Goal: Task Accomplishment & Management: Use online tool/utility

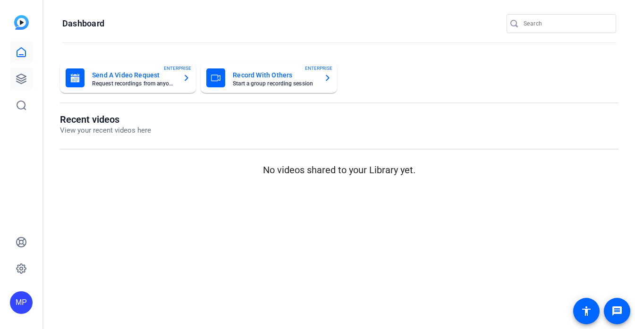
click at [23, 77] on icon at bounding box center [21, 78] width 11 height 11
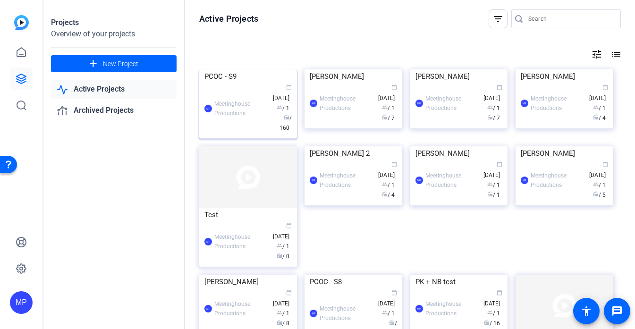
click at [236, 69] on img at bounding box center [248, 69] width 98 height 0
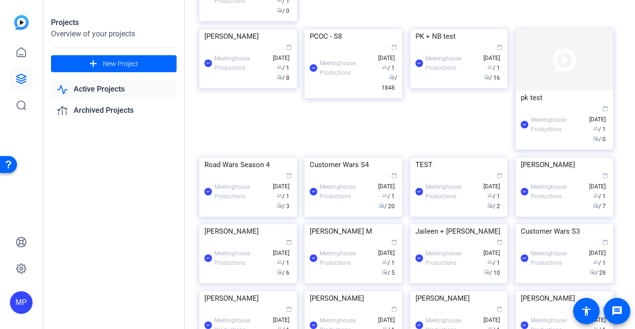
scroll to position [249, 0]
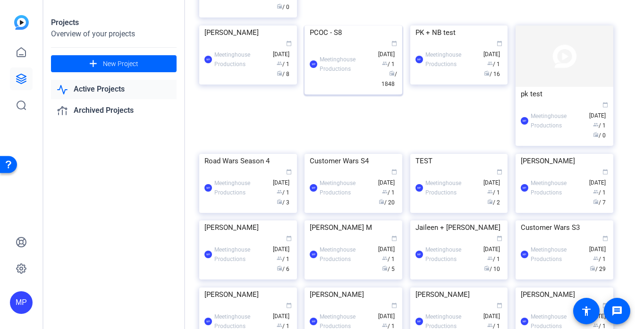
click at [318, 25] on img at bounding box center [353, 25] width 98 height 0
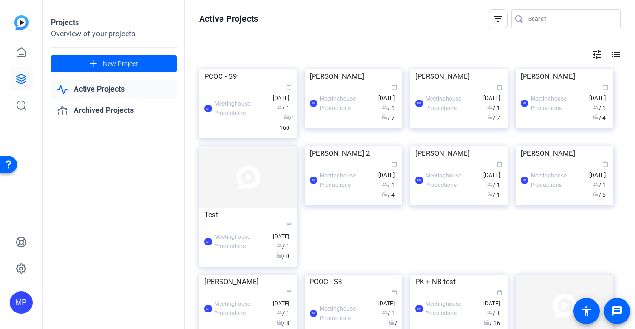
click at [228, 63] on div "Active Projects filter_list tune list PCOC - S9 MP Meetinghouse Productions cal…" at bounding box center [410, 164] width 450 height 329
click at [239, 69] on img at bounding box center [248, 69] width 98 height 0
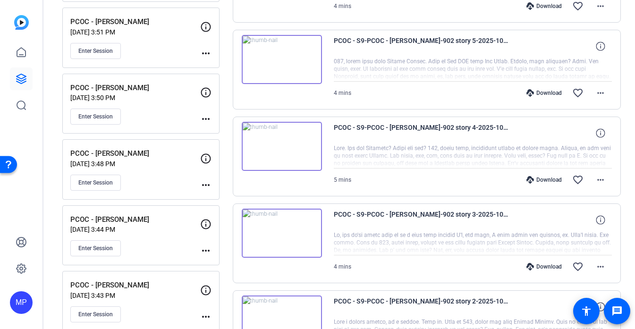
scroll to position [586, 0]
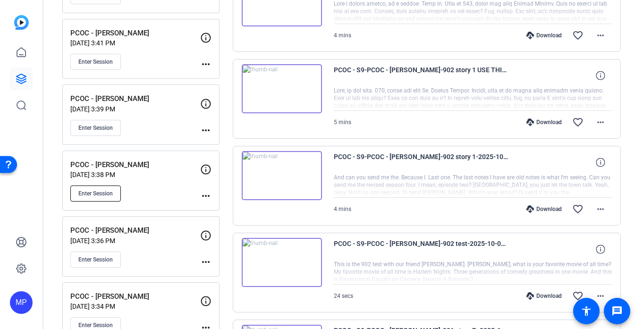
click at [114, 189] on button "Enter Session" at bounding box center [95, 194] width 51 height 16
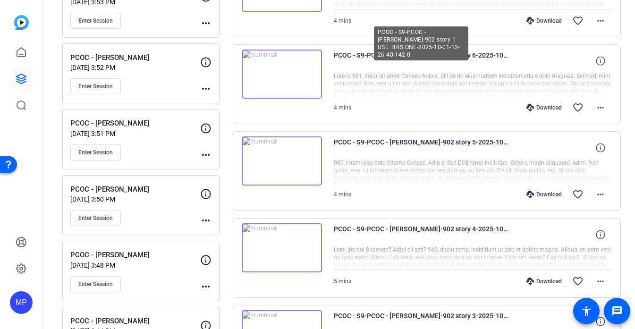
scroll to position [0, 0]
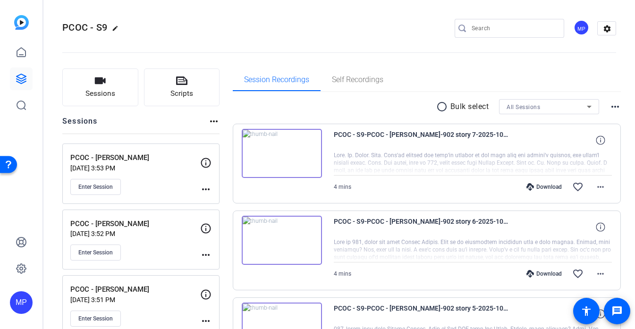
click at [266, 39] on openreel-divider-bar at bounding box center [339, 49] width 554 height 29
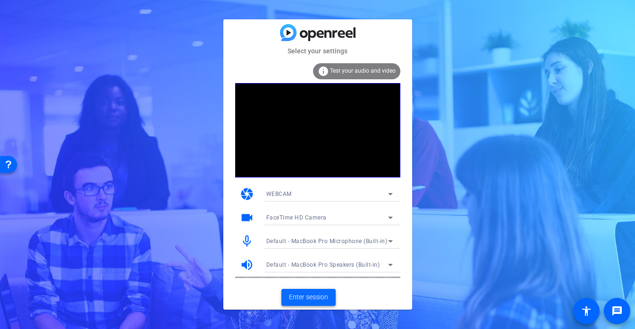
click at [312, 298] on span "Enter session" at bounding box center [308, 297] width 39 height 10
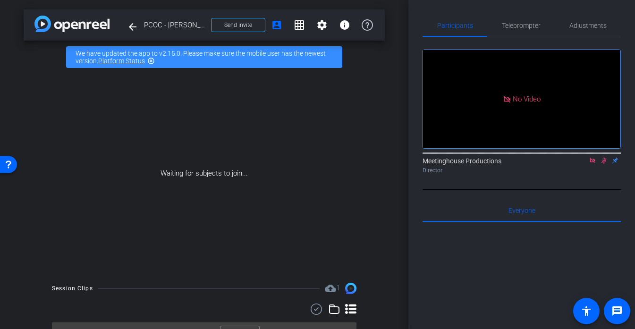
click at [602, 164] on icon at bounding box center [604, 160] width 8 height 7
click at [594, 164] on icon at bounding box center [593, 160] width 8 height 7
click at [591, 164] on icon at bounding box center [593, 160] width 8 height 7
click at [533, 114] on video at bounding box center [521, 99] width 197 height 99
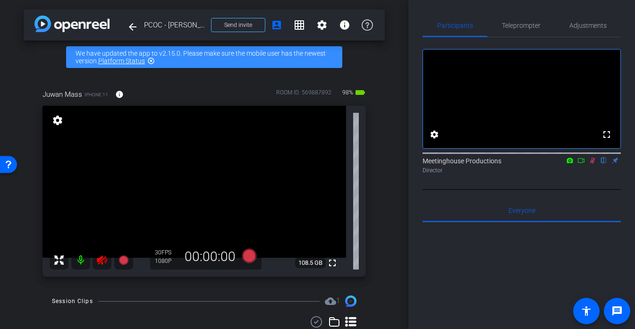
click at [591, 164] on icon at bounding box center [593, 160] width 8 height 7
click at [99, 264] on icon at bounding box center [101, 259] width 11 height 11
click at [99, 264] on icon at bounding box center [102, 259] width 10 height 9
click at [518, 22] on span "Teleprompter" at bounding box center [521, 25] width 39 height 7
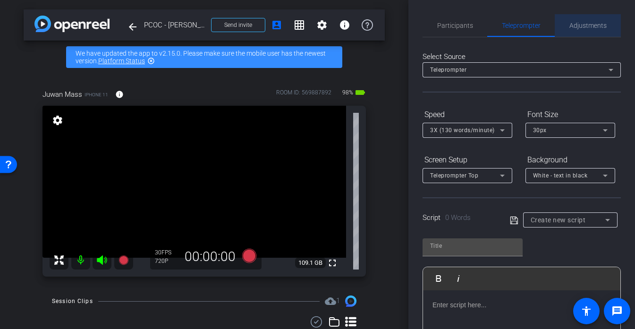
click at [589, 25] on span "Adjustments" at bounding box center [587, 25] width 37 height 7
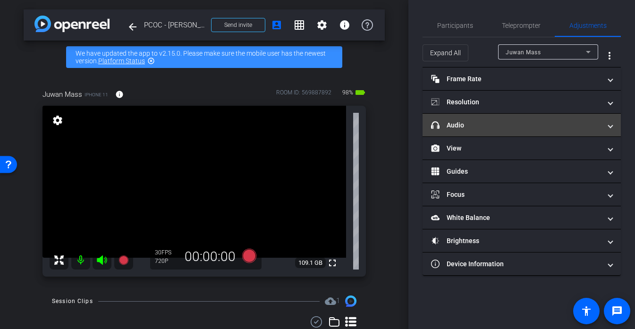
click at [476, 128] on mat-panel-title "headphone icon Audio" at bounding box center [516, 125] width 170 height 10
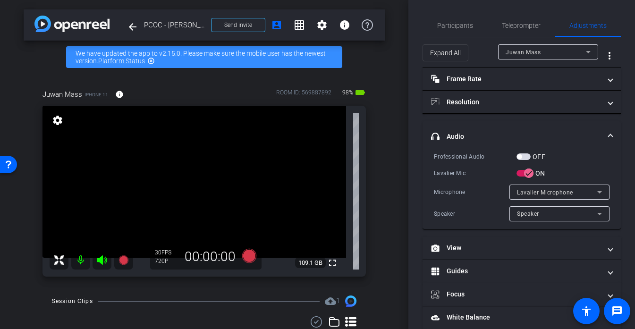
click at [519, 156] on span "button" at bounding box center [519, 156] width 5 height 5
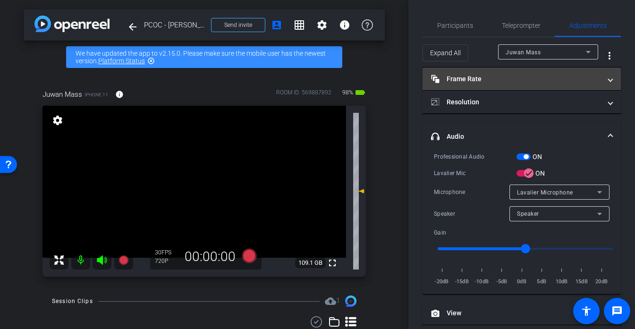
click at [500, 84] on mat-expansion-panel-header "Frame Rate Frame Rate" at bounding box center [521, 79] width 198 height 23
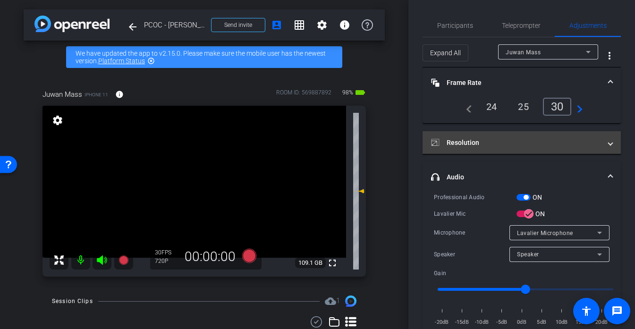
click at [532, 137] on mat-expansion-panel-header "Resolution" at bounding box center [521, 142] width 198 height 23
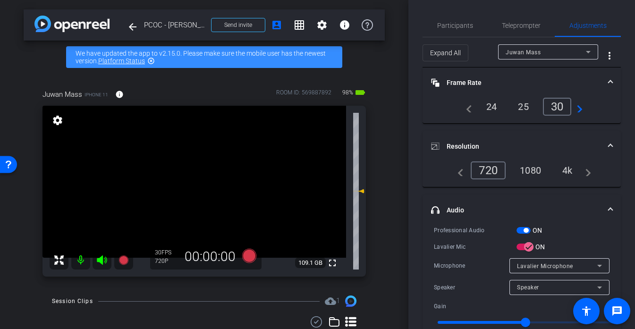
click at [573, 177] on div "4k" at bounding box center [567, 170] width 25 height 16
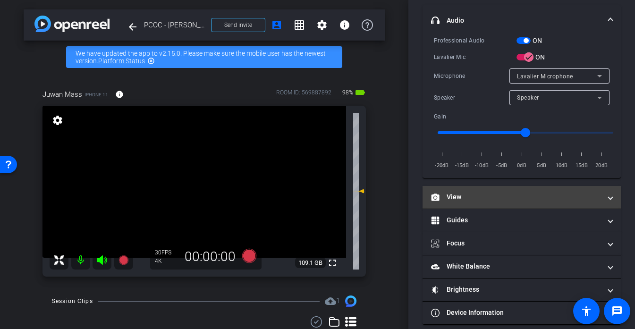
scroll to position [197, 0]
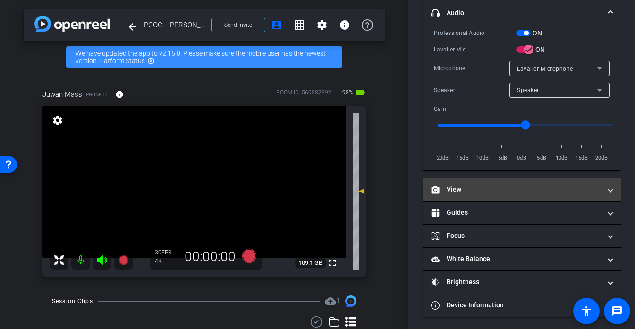
click at [471, 184] on mat-expansion-panel-header "View" at bounding box center [521, 189] width 198 height 23
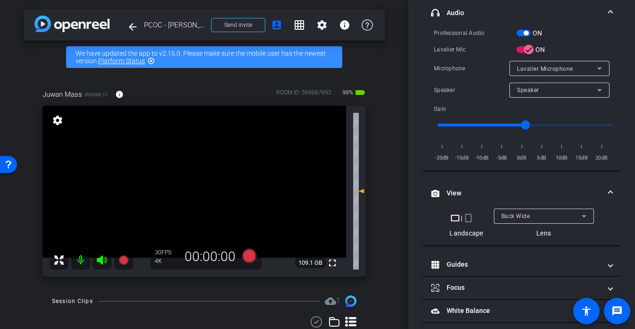
scroll to position [0, 0]
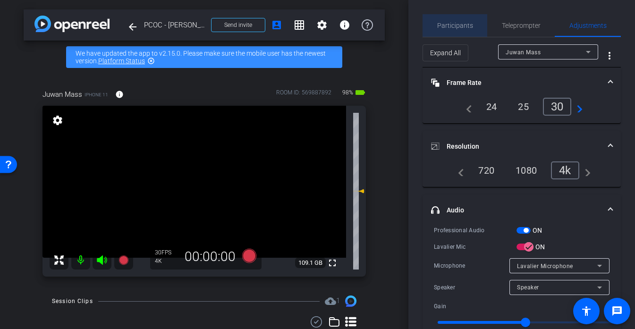
click at [461, 23] on span "Participants" at bounding box center [455, 25] width 36 height 7
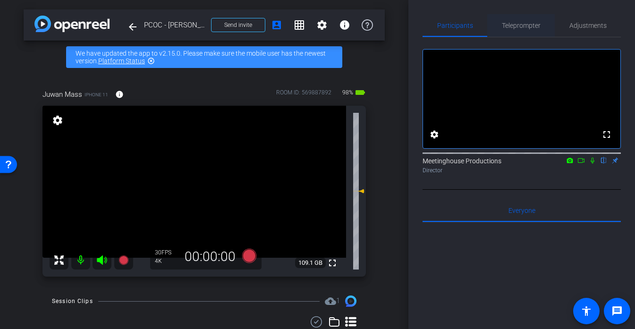
click at [502, 26] on span "Teleprompter" at bounding box center [521, 25] width 39 height 7
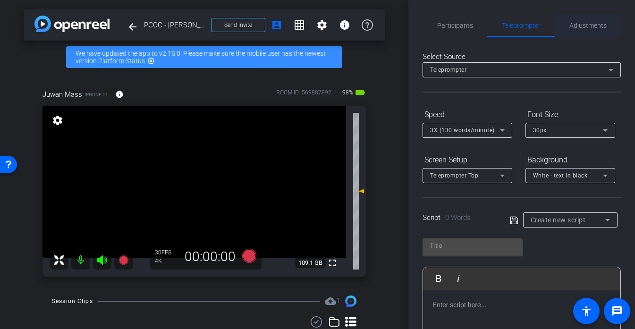
click at [577, 18] on span "Adjustments" at bounding box center [587, 25] width 37 height 23
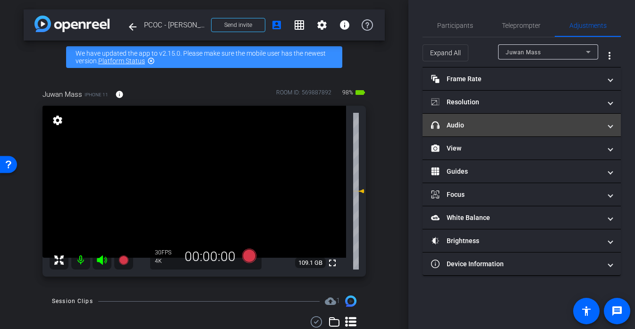
click at [500, 128] on mat-panel-title "headphone icon Audio" at bounding box center [516, 125] width 170 height 10
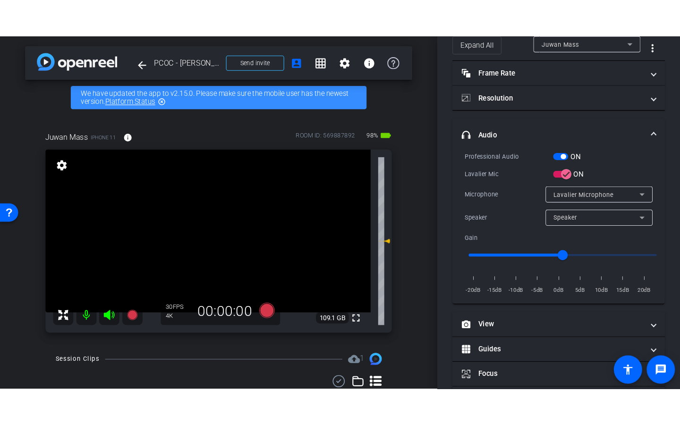
scroll to position [51, 0]
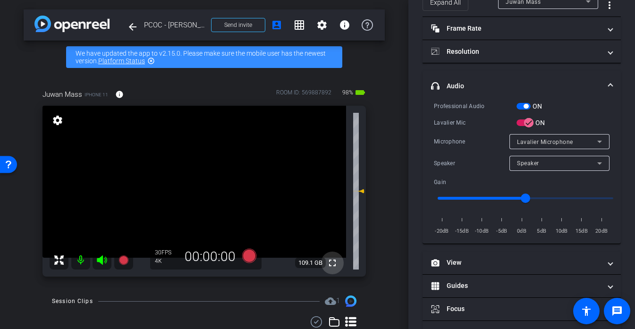
click at [328, 261] on mat-icon "fullscreen" at bounding box center [332, 262] width 11 height 11
click at [250, 263] on icon at bounding box center [249, 255] width 23 height 17
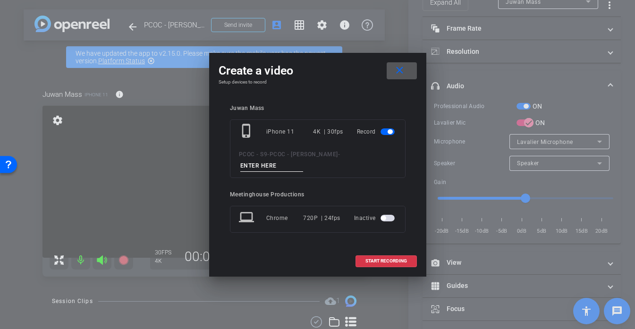
click at [268, 159] on div "PCOC - S9 - PCOC - Juwan Mass -" at bounding box center [318, 160] width 158 height 23
click at [267, 160] on input at bounding box center [271, 166] width 63 height 12
type input "901 TEST"
click at [378, 257] on span at bounding box center [386, 261] width 60 height 23
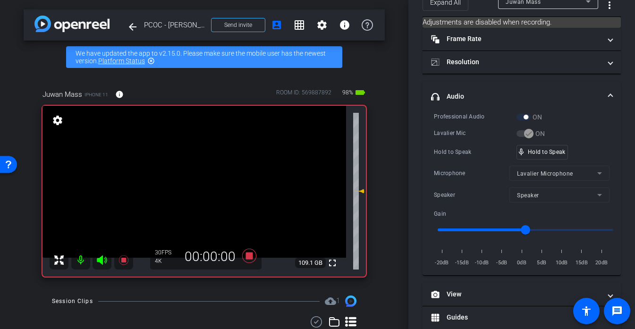
click at [220, 177] on video at bounding box center [194, 182] width 304 height 152
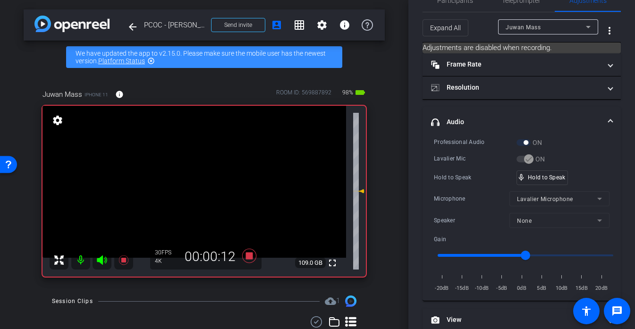
click at [205, 171] on video at bounding box center [194, 182] width 304 height 152
click at [193, 159] on span at bounding box center [193, 159] width 0 height 0
click at [197, 181] on div at bounding box center [205, 171] width 24 height 24
click at [200, 177] on div at bounding box center [205, 171] width 24 height 24
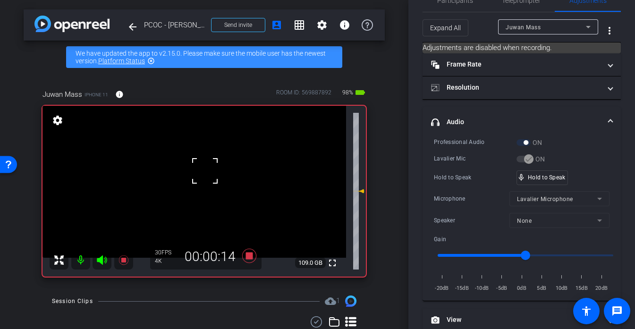
click at [200, 177] on div at bounding box center [205, 171] width 24 height 24
click at [200, 177] on video at bounding box center [194, 182] width 304 height 152
click at [200, 177] on div at bounding box center [200, 177] width 24 height 24
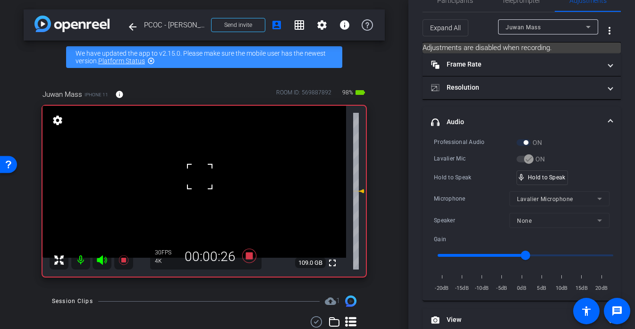
click at [200, 177] on div at bounding box center [200, 177] width 24 height 24
click at [215, 175] on video at bounding box center [194, 182] width 304 height 152
click at [215, 175] on div at bounding box center [215, 175] width 24 height 24
click at [205, 178] on div at bounding box center [215, 175] width 24 height 24
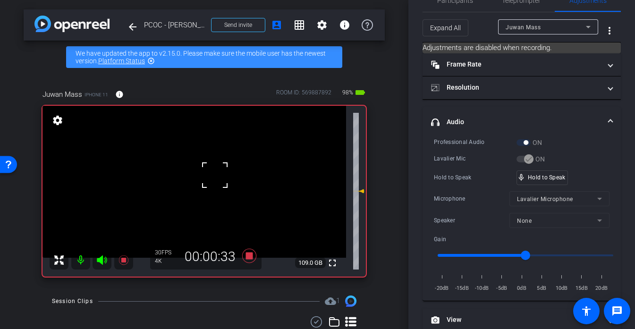
click at [207, 177] on div at bounding box center [215, 175] width 24 height 24
click at [250, 254] on icon at bounding box center [249, 256] width 14 height 14
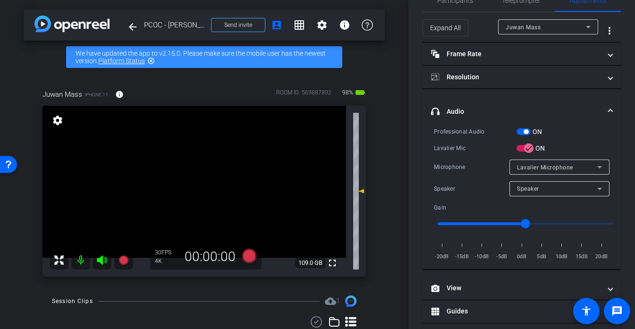
click at [203, 179] on video at bounding box center [194, 182] width 304 height 152
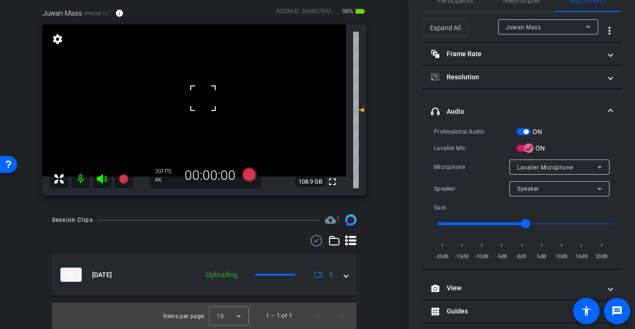
click at [204, 97] on div at bounding box center [203, 98] width 24 height 24
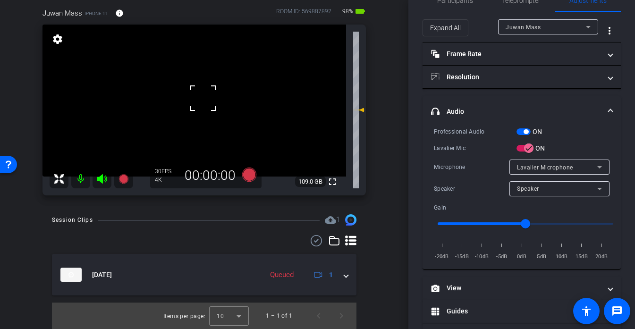
click at [211, 95] on div at bounding box center [203, 98] width 24 height 24
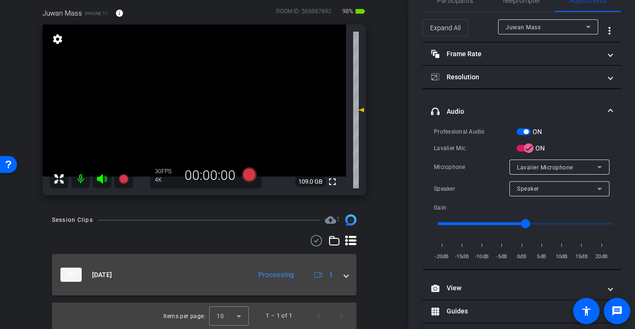
click at [341, 277] on div "Oct 1, 2025 Processing 1" at bounding box center [202, 275] width 284 height 14
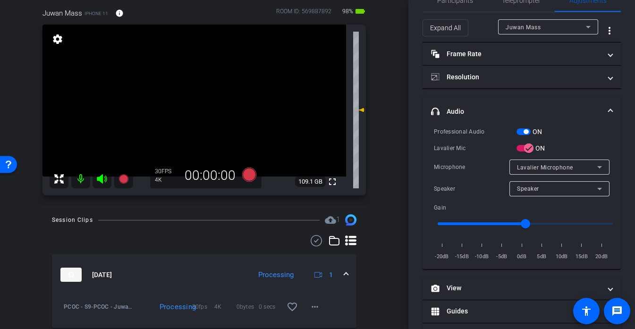
click at [209, 97] on video at bounding box center [194, 101] width 304 height 152
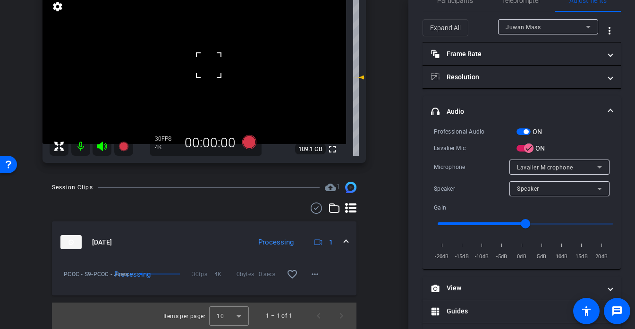
click at [221, 64] on video at bounding box center [194, 68] width 304 height 152
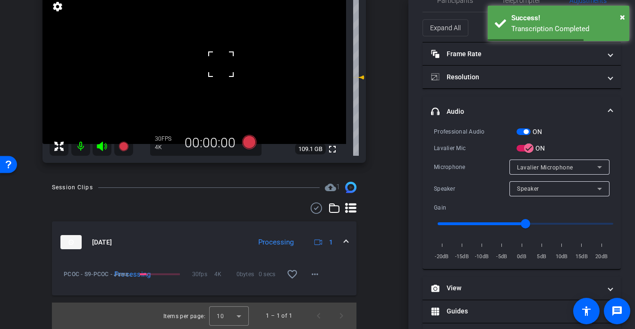
click at [218, 70] on div at bounding box center [221, 64] width 24 height 24
click at [215, 72] on div at bounding box center [221, 64] width 24 height 24
click at [312, 272] on mat-icon "more_horiz" at bounding box center [314, 274] width 11 height 11
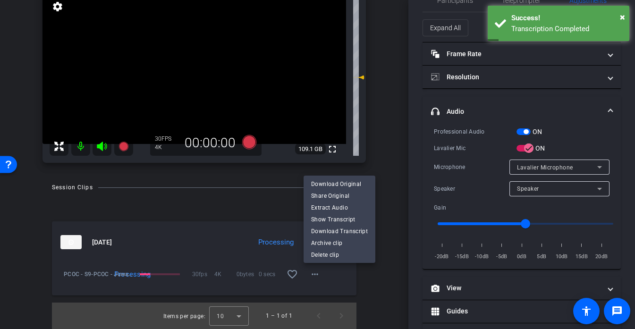
click at [211, 68] on div at bounding box center [317, 164] width 635 height 329
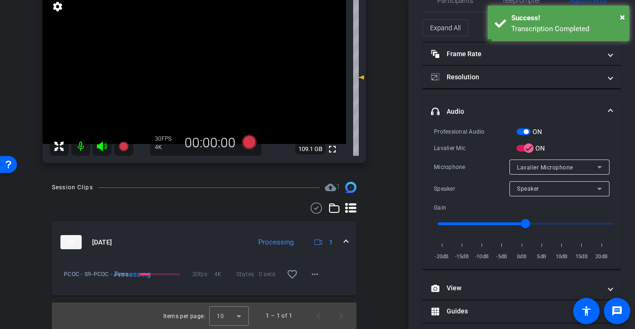
click at [209, 69] on video at bounding box center [194, 68] width 304 height 152
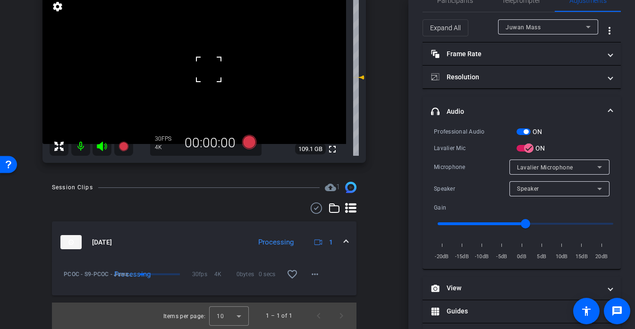
click at [223, 68] on video at bounding box center [194, 68] width 304 height 152
click at [315, 274] on mat-icon "more_horiz" at bounding box center [314, 274] width 11 height 11
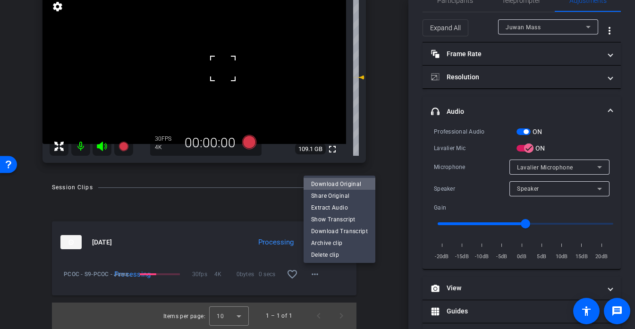
click at [350, 184] on span "Download Original" at bounding box center [339, 183] width 57 height 11
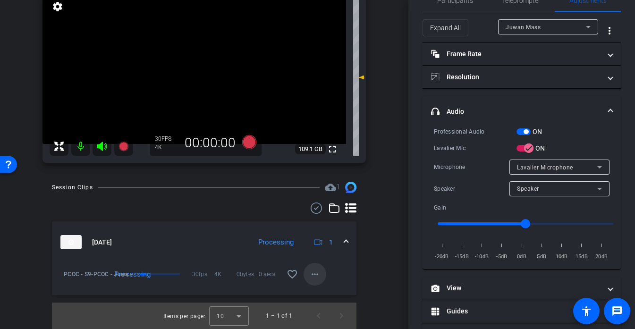
click at [317, 281] on span at bounding box center [315, 274] width 23 height 23
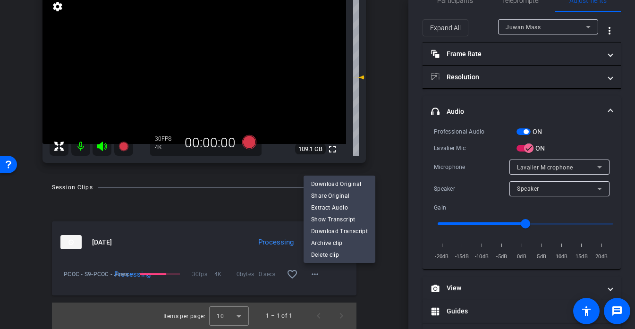
click at [379, 169] on div at bounding box center [317, 164] width 635 height 329
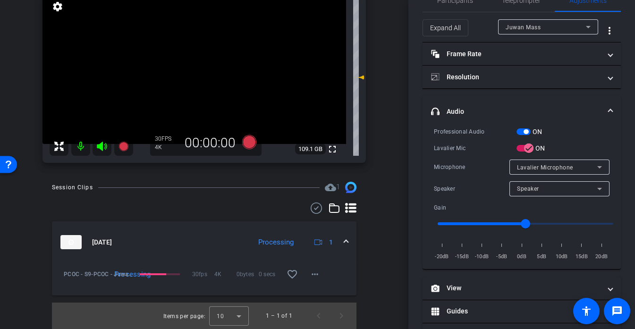
click at [379, 169] on div "Juwan Mass iPhone 11 info ROOM ID: 569887892 98% battery_std fullscreen setting…" at bounding box center [204, 66] width 361 height 212
click at [203, 65] on video at bounding box center [194, 68] width 304 height 152
click at [317, 273] on mat-icon "more_horiz" at bounding box center [314, 274] width 11 height 11
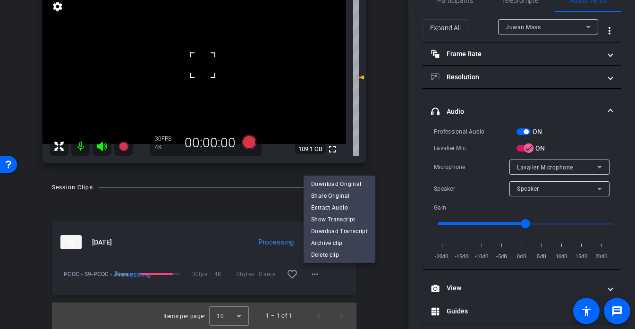
click at [384, 154] on div at bounding box center [317, 164] width 635 height 329
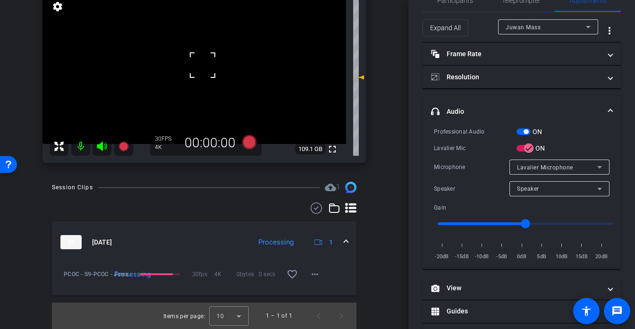
click at [213, 70] on div at bounding box center [203, 65] width 24 height 24
click at [204, 69] on video at bounding box center [194, 68] width 304 height 152
click at [204, 69] on div at bounding box center [205, 70] width 24 height 24
click at [215, 59] on div at bounding box center [205, 70] width 24 height 24
click at [218, 68] on video at bounding box center [194, 68] width 304 height 152
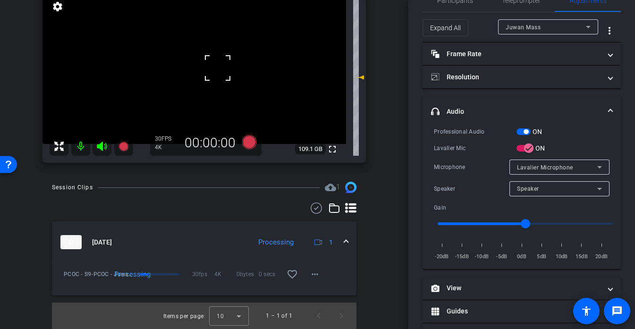
click at [210, 66] on div at bounding box center [218, 68] width 24 height 24
click at [209, 65] on div at bounding box center [218, 68] width 24 height 24
click at [204, 63] on video at bounding box center [194, 68] width 304 height 152
click at [206, 60] on div at bounding box center [204, 64] width 24 height 24
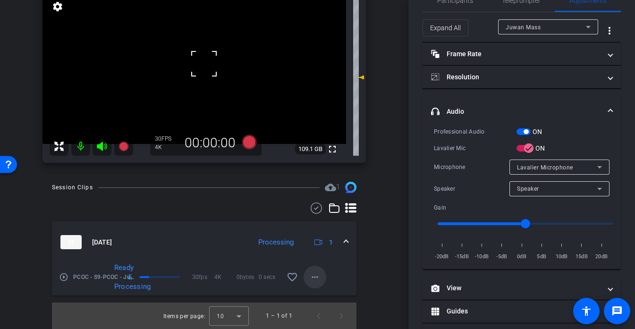
click at [320, 279] on span at bounding box center [315, 277] width 23 height 23
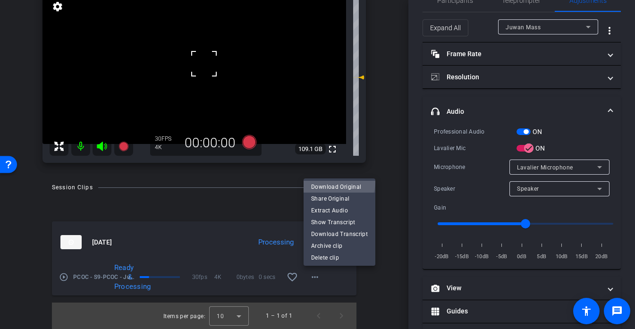
click at [338, 182] on span "Download Original" at bounding box center [339, 186] width 57 height 11
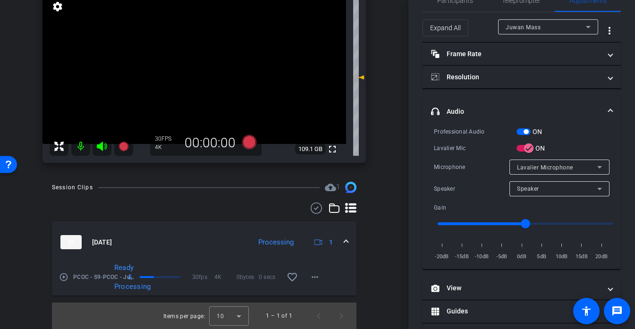
click at [215, 68] on video at bounding box center [194, 68] width 304 height 152
click at [237, 74] on video at bounding box center [194, 68] width 304 height 152
click at [227, 74] on div at bounding box center [215, 68] width 24 height 24
click at [237, 74] on div at bounding box center [237, 74] width 24 height 24
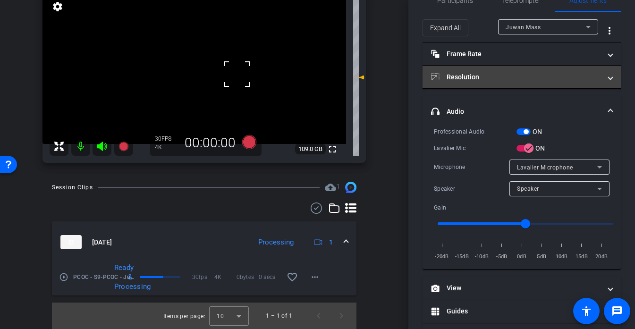
scroll to position [0, 0]
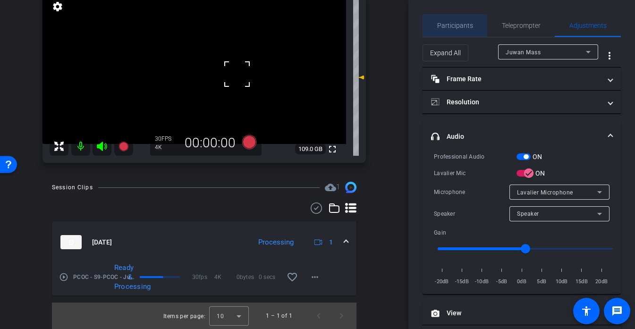
click at [445, 30] on span "Participants" at bounding box center [455, 25] width 36 height 23
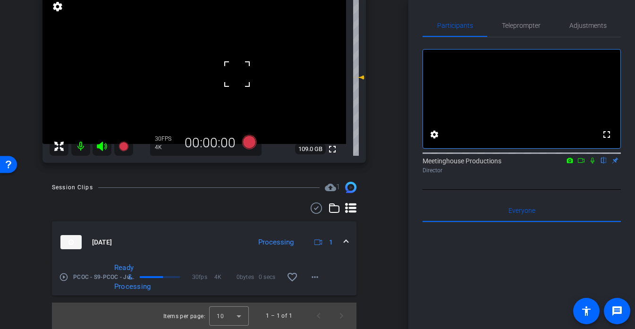
click at [240, 66] on div at bounding box center [237, 74] width 24 height 24
click at [225, 69] on div at bounding box center [237, 74] width 24 height 24
click at [578, 25] on span "Adjustments" at bounding box center [587, 25] width 37 height 7
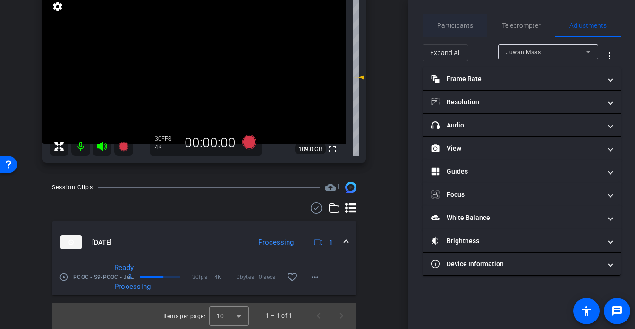
click at [441, 30] on span "Participants" at bounding box center [455, 25] width 36 height 23
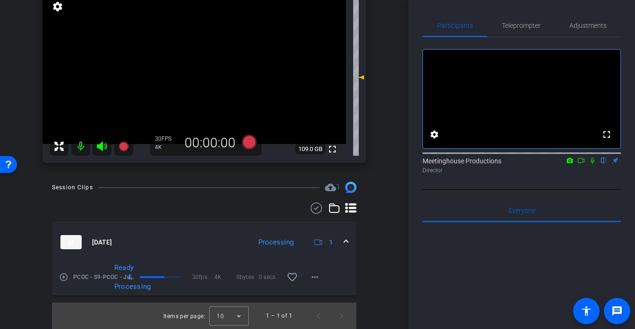
click at [224, 82] on video at bounding box center [194, 68] width 304 height 152
click at [230, 66] on video at bounding box center [194, 68] width 304 height 152
click at [230, 71] on div at bounding box center [224, 83] width 24 height 24
click at [218, 54] on span at bounding box center [218, 54] width 0 height 0
click at [221, 86] on video at bounding box center [194, 68] width 304 height 152
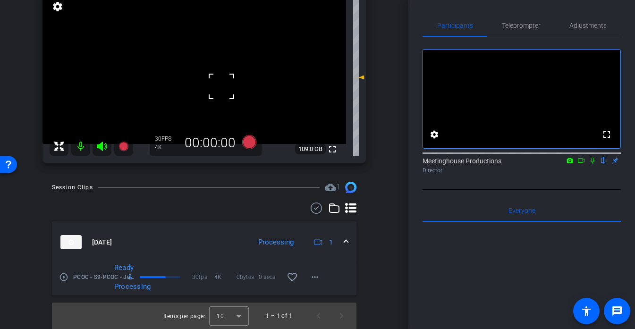
click at [227, 79] on div at bounding box center [222, 87] width 24 height 24
click at [233, 75] on div at bounding box center [222, 87] width 24 height 24
click at [238, 73] on video at bounding box center [194, 68] width 304 height 152
click at [238, 73] on div at bounding box center [239, 73] width 24 height 24
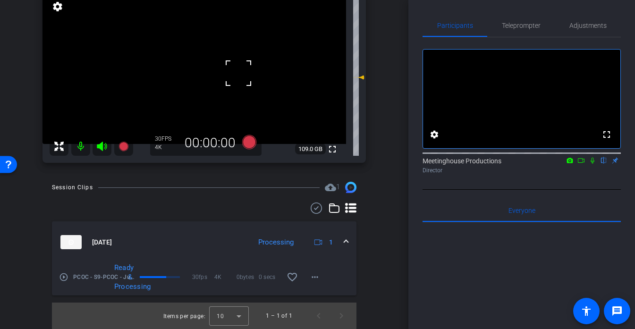
click at [238, 73] on div at bounding box center [239, 73] width 24 height 24
click at [587, 26] on span "Adjustments" at bounding box center [587, 25] width 37 height 7
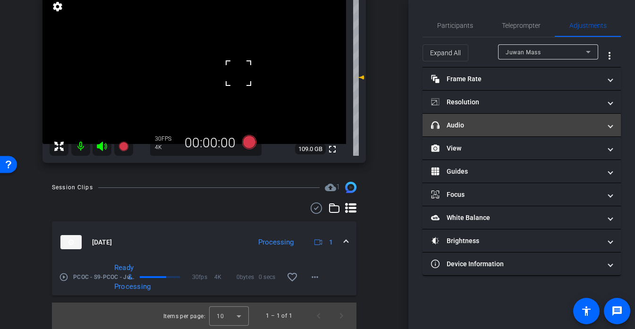
click at [463, 124] on mat-panel-title "headphone icon Audio" at bounding box center [516, 125] width 170 height 10
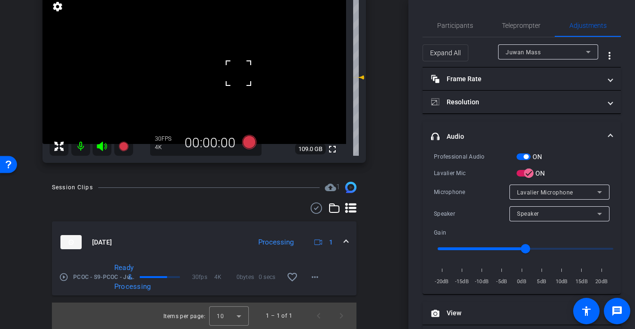
click at [463, 137] on mat-panel-title "headphone icon Audio" at bounding box center [516, 137] width 170 height 10
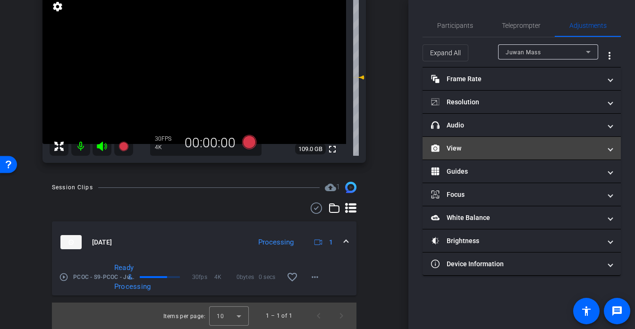
click at [473, 159] on mat-expansion-panel-header "View" at bounding box center [521, 148] width 198 height 23
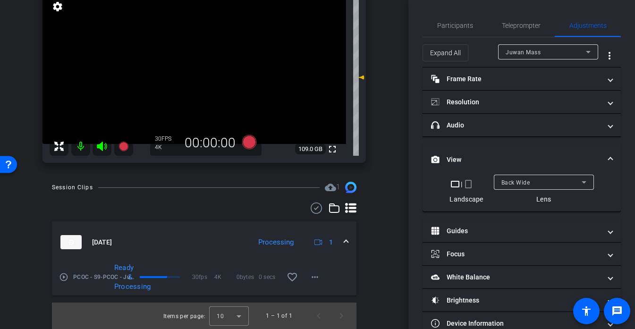
click at [211, 66] on video at bounding box center [194, 68] width 304 height 152
click at [461, 147] on mat-expansion-panel-header "View" at bounding box center [521, 159] width 198 height 30
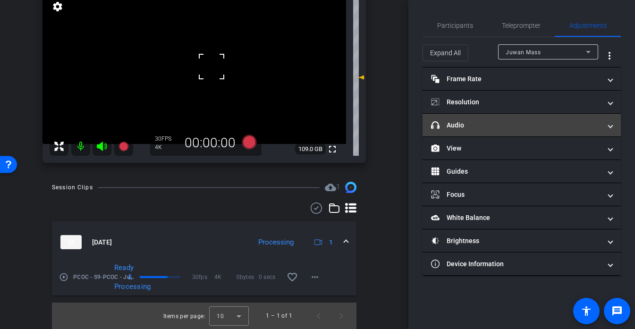
click at [474, 128] on mat-panel-title "headphone icon Audio" at bounding box center [516, 125] width 170 height 10
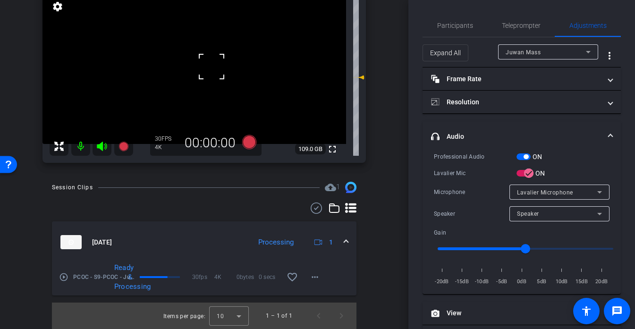
click at [213, 59] on div at bounding box center [212, 67] width 24 height 24
click at [238, 73] on video at bounding box center [194, 68] width 304 height 152
click at [238, 73] on div at bounding box center [239, 73] width 24 height 24
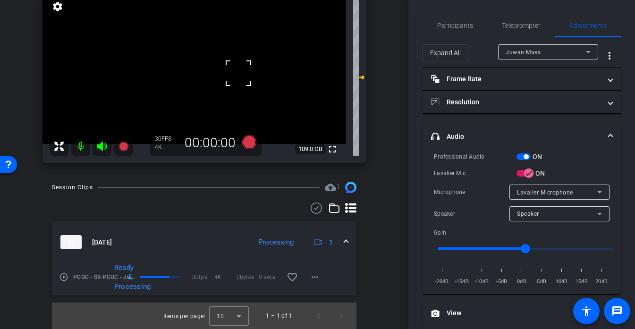
click at [238, 73] on video at bounding box center [194, 68] width 304 height 152
click at [238, 73] on div at bounding box center [239, 73] width 24 height 24
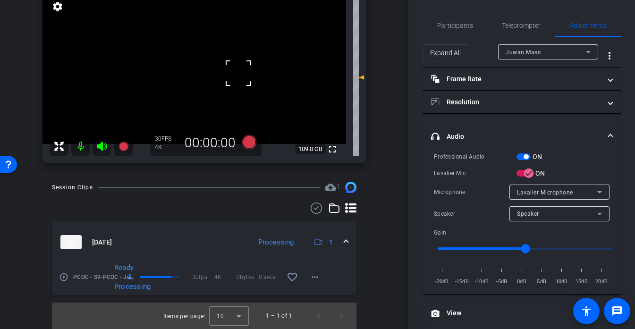
click at [238, 73] on div at bounding box center [239, 73] width 24 height 24
click at [215, 64] on video at bounding box center [194, 68] width 304 height 152
click at [215, 64] on div at bounding box center [215, 64] width 24 height 24
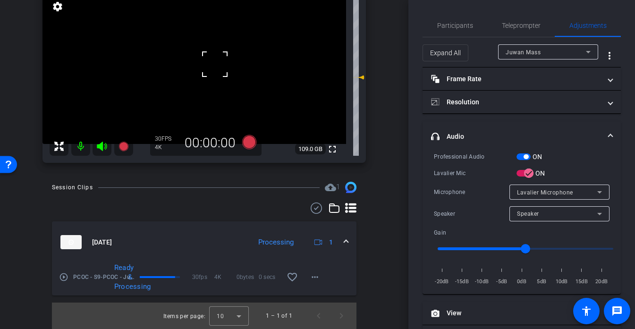
click at [215, 64] on div at bounding box center [215, 64] width 24 height 24
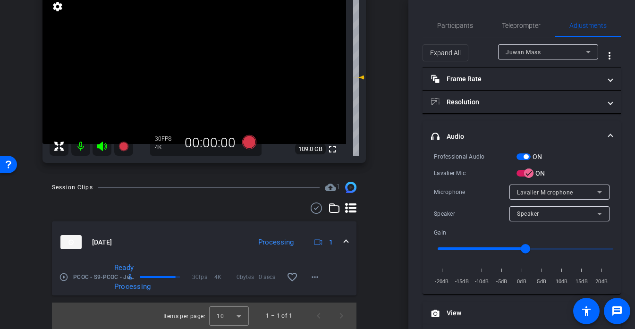
click at [235, 71] on video at bounding box center [194, 68] width 304 height 152
click at [223, 59] on span at bounding box center [223, 59] width 0 height 0
click at [222, 77] on video at bounding box center [194, 68] width 304 height 152
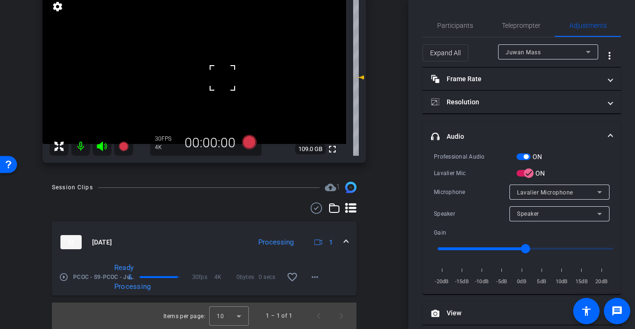
click at [224, 73] on div at bounding box center [223, 78] width 24 height 24
click at [224, 73] on video at bounding box center [194, 68] width 304 height 152
click at [231, 76] on div at bounding box center [224, 73] width 24 height 24
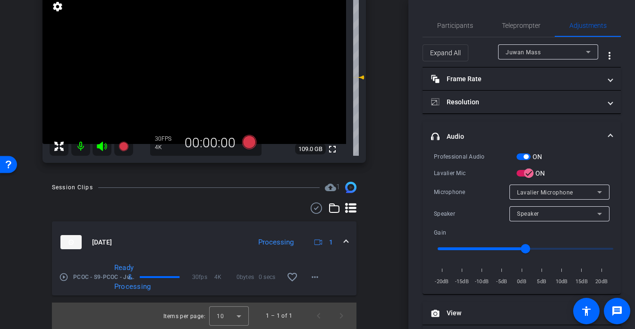
click at [237, 74] on video at bounding box center [194, 68] width 304 height 152
click at [237, 74] on div at bounding box center [238, 74] width 24 height 24
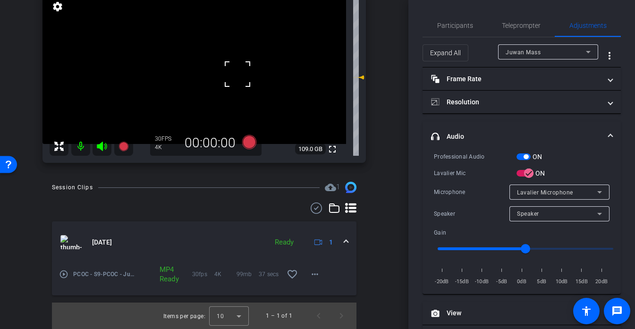
click at [232, 75] on div at bounding box center [238, 74] width 24 height 24
click at [239, 84] on video at bounding box center [194, 68] width 304 height 152
click at [257, 84] on video at bounding box center [194, 68] width 304 height 152
click at [257, 84] on div at bounding box center [257, 85] width 24 height 24
click at [253, 92] on div at bounding box center [257, 85] width 24 height 24
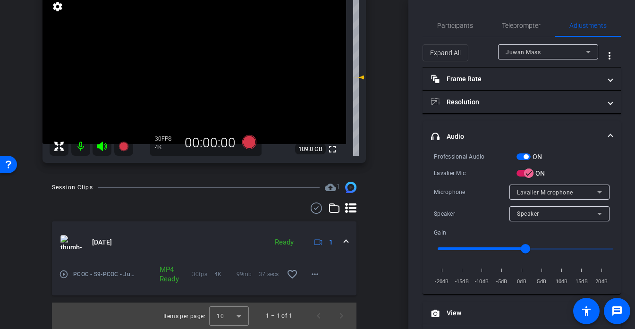
click at [203, 85] on video at bounding box center [194, 68] width 304 height 152
click at [207, 76] on div at bounding box center [204, 86] width 24 height 24
click at [211, 78] on div at bounding box center [204, 86] width 24 height 24
click at [217, 77] on video at bounding box center [194, 68] width 304 height 152
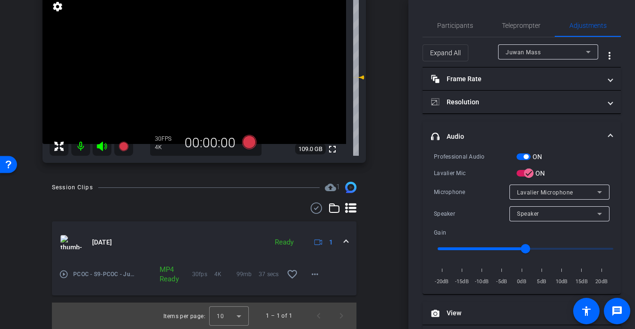
click at [224, 75] on video at bounding box center [194, 68] width 304 height 152
click at [223, 70] on div at bounding box center [224, 76] width 24 height 24
click at [219, 63] on video at bounding box center [194, 68] width 304 height 152
click at [224, 63] on div at bounding box center [219, 63] width 24 height 24
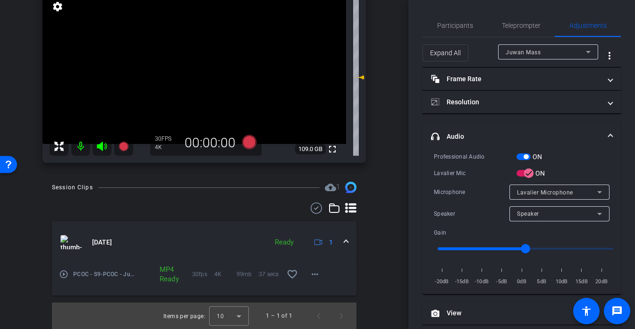
click at [233, 71] on video at bounding box center [194, 68] width 304 height 152
click at [233, 71] on div at bounding box center [233, 72] width 24 height 24
click at [196, 87] on video at bounding box center [194, 68] width 304 height 152
click at [204, 87] on div at bounding box center [197, 88] width 24 height 24
click at [185, 76] on div at bounding box center [197, 88] width 24 height 24
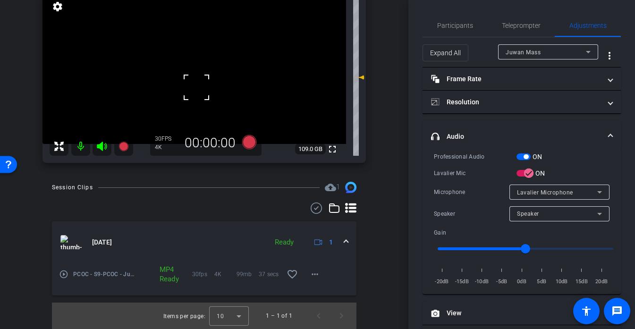
click at [205, 74] on video at bounding box center [194, 68] width 304 height 152
click at [205, 74] on div at bounding box center [205, 74] width 24 height 24
click at [212, 72] on div at bounding box center [205, 74] width 24 height 24
click at [211, 62] on div at bounding box center [205, 74] width 24 height 24
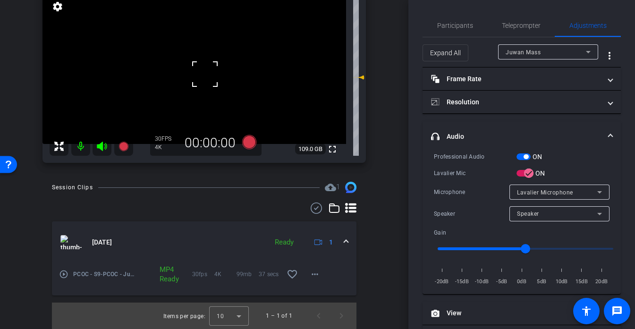
click at [211, 62] on div at bounding box center [205, 74] width 24 height 24
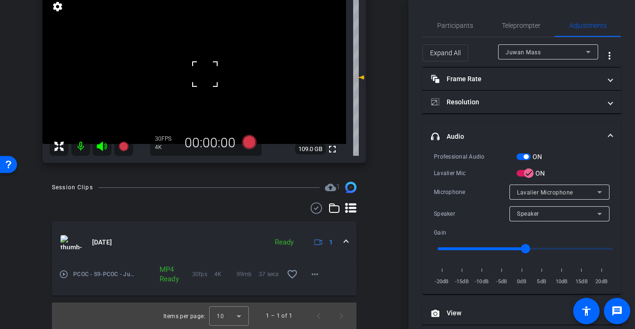
click at [211, 63] on div at bounding box center [205, 74] width 24 height 24
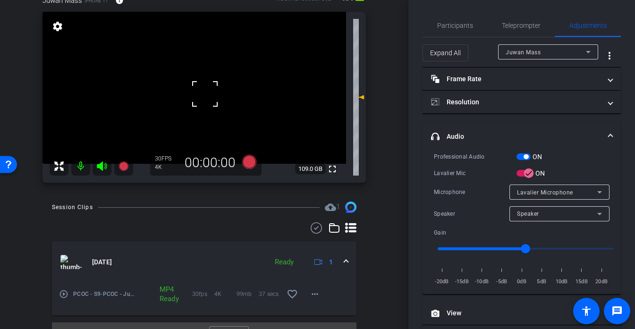
click at [215, 84] on div at bounding box center [205, 94] width 24 height 24
click at [215, 84] on video at bounding box center [194, 88] width 304 height 152
click at [215, 84] on div at bounding box center [215, 84] width 24 height 24
click at [202, 84] on video at bounding box center [194, 88] width 304 height 152
click at [202, 84] on div at bounding box center [202, 84] width 24 height 24
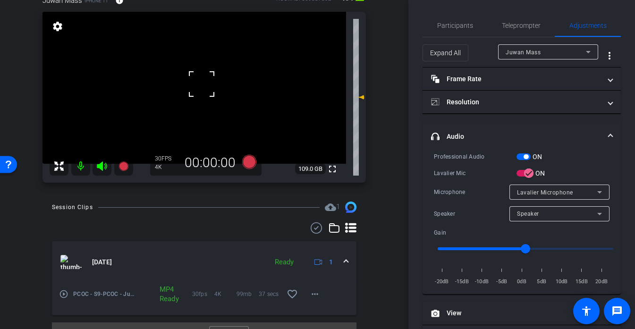
click at [202, 84] on div at bounding box center [202, 84] width 24 height 24
click at [464, 31] on span "Participants" at bounding box center [455, 25] width 36 height 23
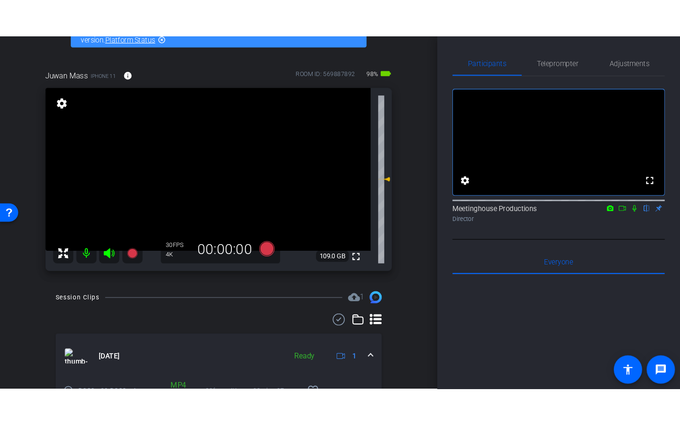
scroll to position [52, 0]
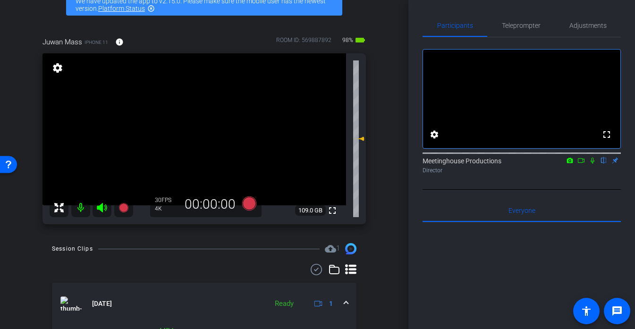
click at [263, 140] on video at bounding box center [194, 129] width 304 height 152
click at [254, 144] on div at bounding box center [264, 140] width 24 height 24
click at [333, 217] on span at bounding box center [332, 210] width 23 height 23
click at [594, 22] on span "Adjustments" at bounding box center [587, 25] width 37 height 7
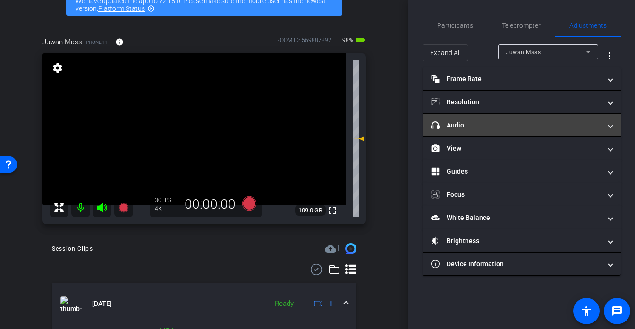
click at [494, 122] on mat-panel-title "headphone icon Audio" at bounding box center [516, 125] width 170 height 10
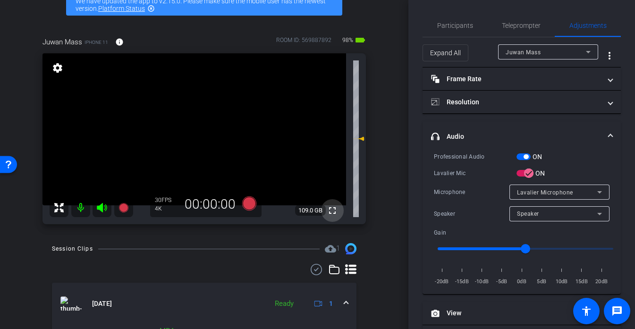
click at [337, 211] on mat-icon "fullscreen" at bounding box center [332, 210] width 11 height 11
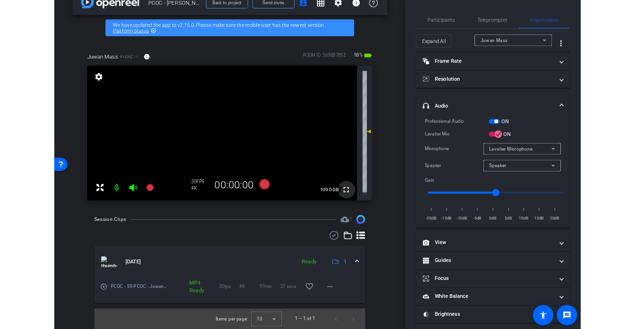
scroll to position [18, 0]
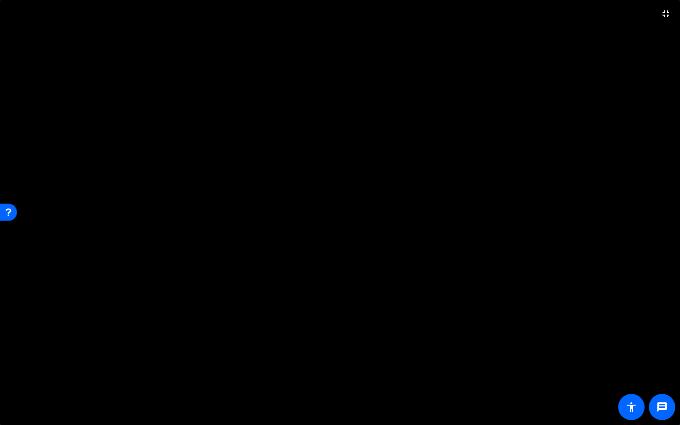
click at [346, 227] on video at bounding box center [340, 212] width 680 height 425
click at [329, 167] on video at bounding box center [340, 212] width 680 height 425
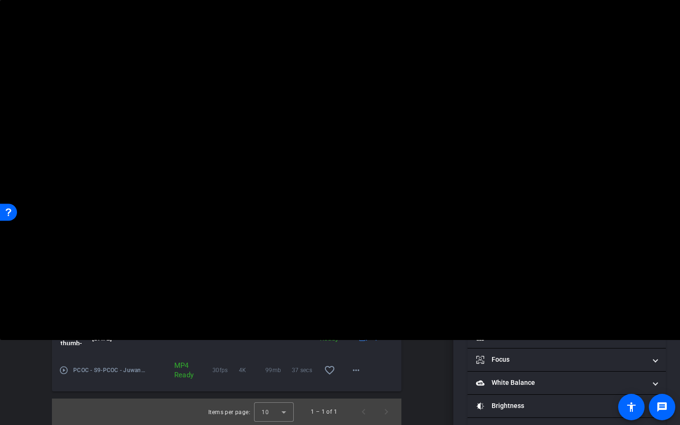
scroll to position [52, 0]
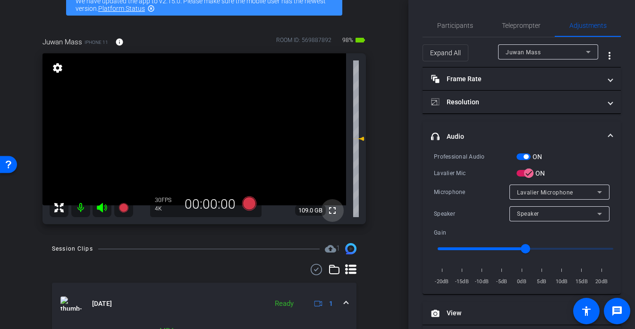
click at [332, 212] on mat-icon "fullscreen" at bounding box center [332, 210] width 11 height 11
click at [459, 26] on span "Participants" at bounding box center [455, 25] width 36 height 7
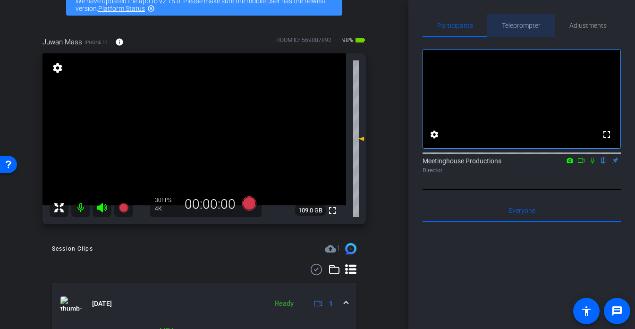
click at [532, 25] on span "Teleprompter" at bounding box center [521, 25] width 39 height 7
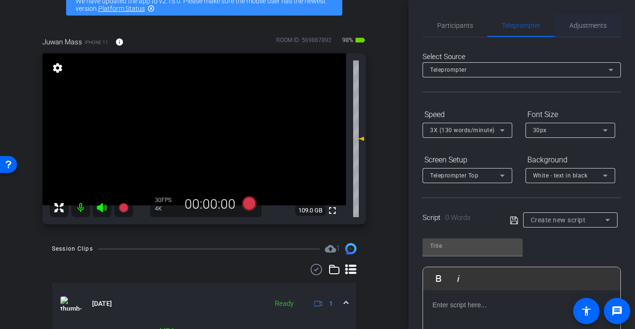
click at [593, 27] on span "Adjustments" at bounding box center [587, 25] width 37 height 7
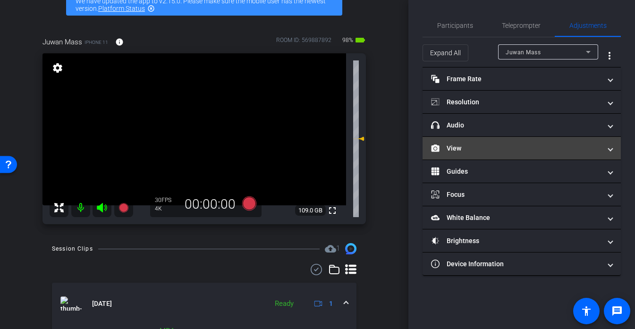
click at [457, 150] on mat-panel-title "View" at bounding box center [516, 149] width 170 height 10
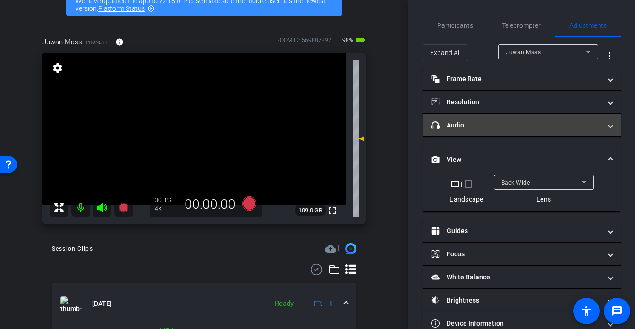
click at [491, 125] on mat-panel-title "headphone icon Audio" at bounding box center [516, 125] width 170 height 10
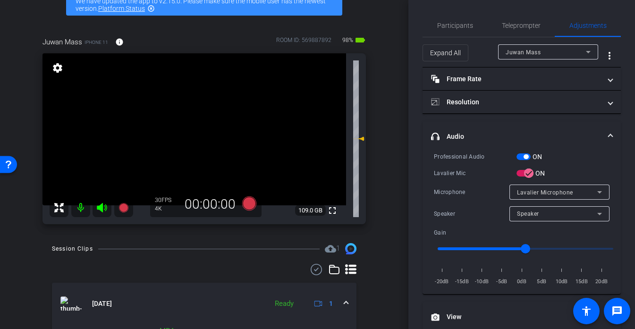
click at [195, 145] on video at bounding box center [194, 129] width 304 height 152
click at [203, 144] on div at bounding box center [195, 146] width 24 height 24
click at [208, 142] on video at bounding box center [194, 129] width 304 height 152
click at [226, 135] on video at bounding box center [194, 129] width 304 height 152
click at [213, 141] on video at bounding box center [194, 129] width 304 height 152
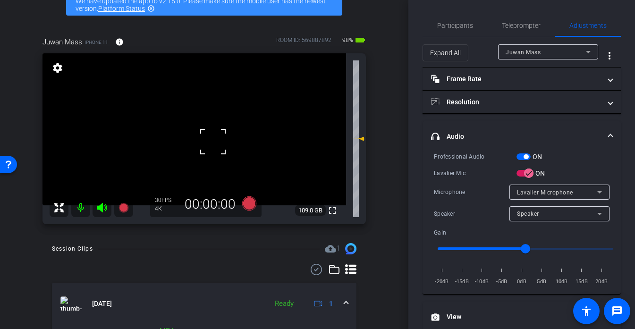
click at [228, 138] on video at bounding box center [194, 129] width 304 height 152
click at [228, 138] on div at bounding box center [228, 139] width 24 height 24
click at [228, 137] on div at bounding box center [228, 139] width 24 height 24
click at [247, 209] on icon at bounding box center [249, 203] width 14 height 14
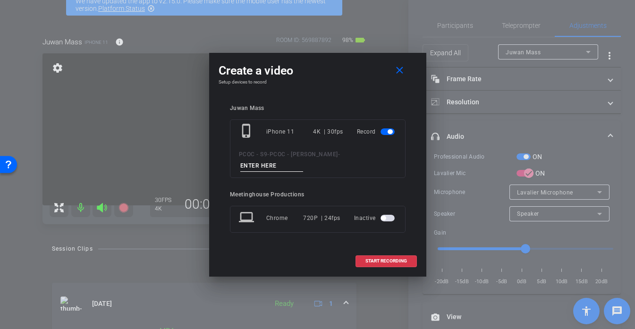
click at [269, 161] on input at bounding box center [271, 166] width 63 height 12
type input "901 story 1"
click at [400, 263] on span "START RECORDING" at bounding box center [386, 261] width 42 height 5
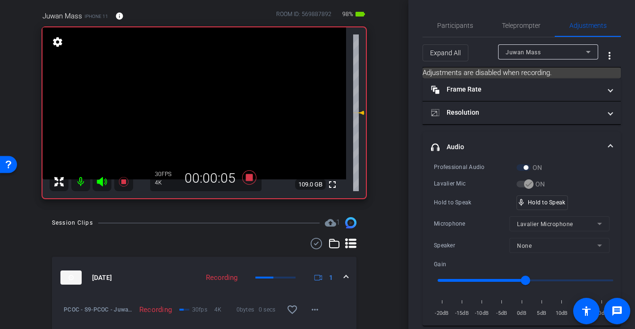
scroll to position [82, 0]
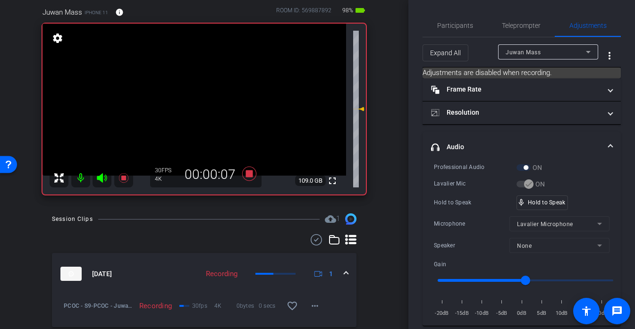
drag, startPoint x: 247, startPoint y: 175, endPoint x: 387, endPoint y: 169, distance: 139.9
click at [387, 169] on div "arrow_back PCOC - Juwan Mass Back to project Send invite account_box grid_on se…" at bounding box center [204, 82] width 408 height 329
click at [202, 95] on video at bounding box center [194, 100] width 304 height 152
click at [213, 90] on div at bounding box center [202, 96] width 24 height 24
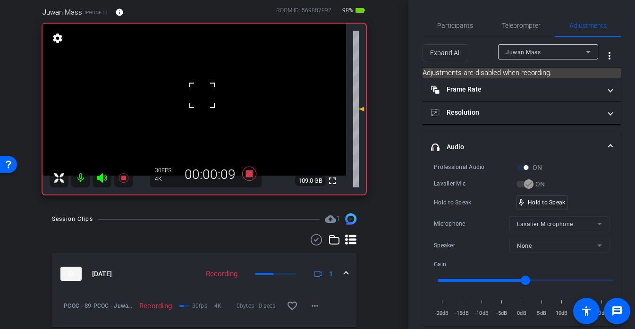
click at [213, 90] on div at bounding box center [202, 96] width 24 height 24
click at [201, 93] on video at bounding box center [194, 100] width 304 height 152
click at [201, 93] on div at bounding box center [201, 93] width 24 height 24
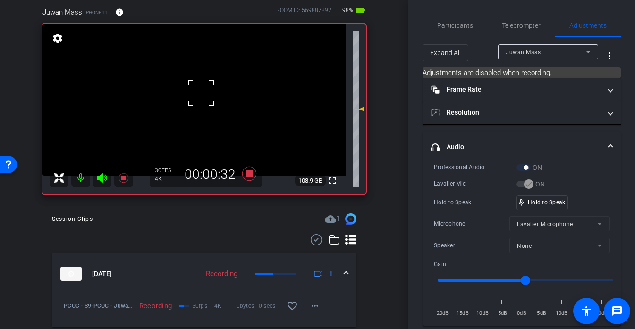
click at [215, 94] on video at bounding box center [194, 100] width 304 height 152
click at [215, 94] on div at bounding box center [215, 95] width 24 height 24
click at [211, 93] on div at bounding box center [215, 95] width 24 height 24
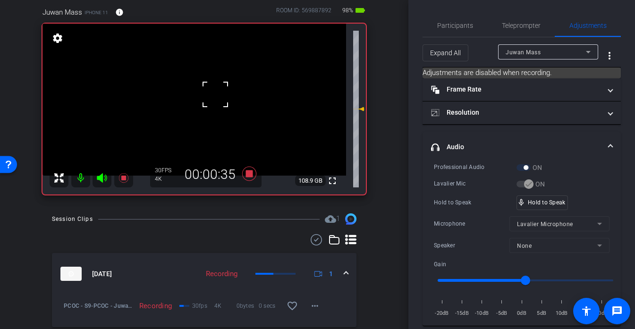
click at [211, 93] on div at bounding box center [215, 95] width 24 height 24
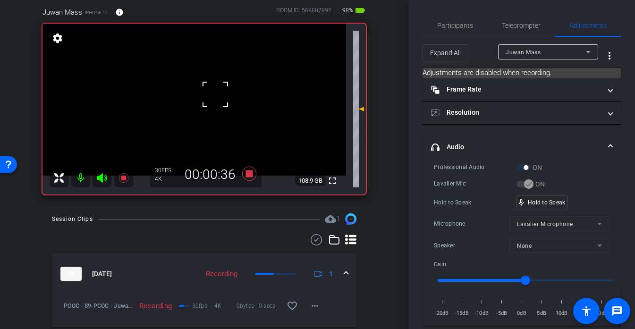
click at [211, 93] on div at bounding box center [215, 95] width 24 height 24
click at [211, 93] on video at bounding box center [194, 100] width 304 height 152
click at [211, 93] on div at bounding box center [212, 94] width 24 height 24
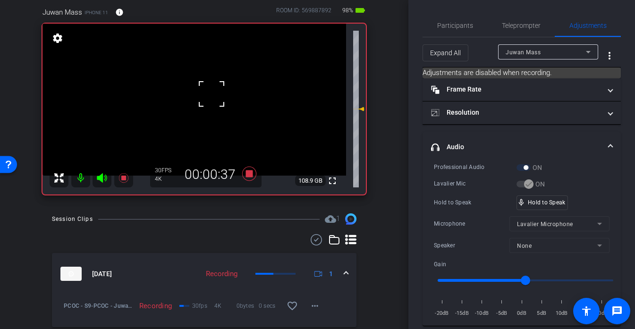
click at [211, 93] on div at bounding box center [212, 94] width 24 height 24
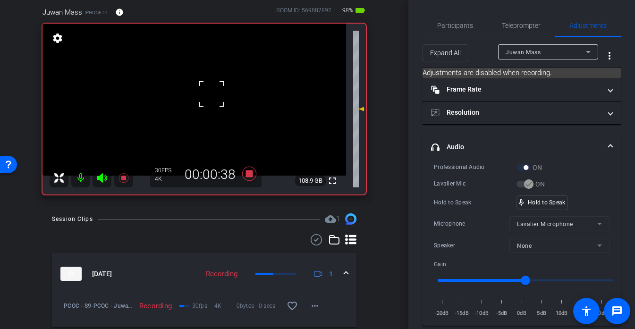
click at [211, 93] on div at bounding box center [212, 94] width 24 height 24
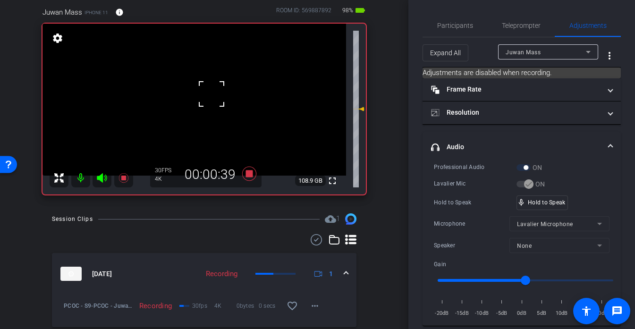
click at [211, 93] on div at bounding box center [212, 94] width 24 height 24
click at [221, 82] on div at bounding box center [212, 94] width 24 height 24
click at [559, 208] on div "Hold to Speak mic_none Speaking..." at bounding box center [522, 202] width 176 height 15
click at [549, 207] on div "mic_none Speaking..." at bounding box center [538, 203] width 42 height 14
click at [201, 91] on video at bounding box center [194, 100] width 304 height 152
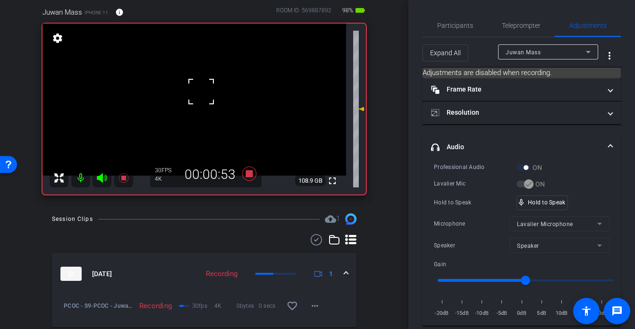
click at [212, 96] on div at bounding box center [201, 92] width 24 height 24
click at [215, 96] on video at bounding box center [194, 100] width 304 height 152
click at [215, 96] on div at bounding box center [215, 97] width 24 height 24
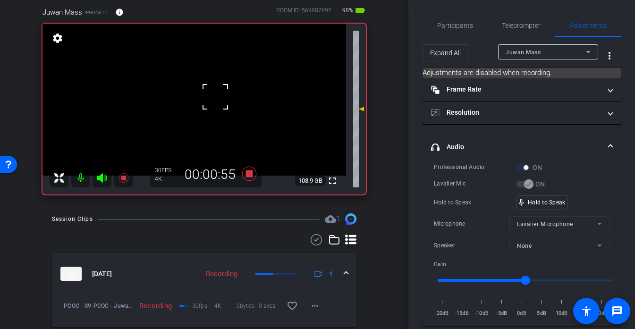
click at [215, 96] on div at bounding box center [215, 97] width 24 height 24
click at [214, 94] on div at bounding box center [215, 97] width 24 height 24
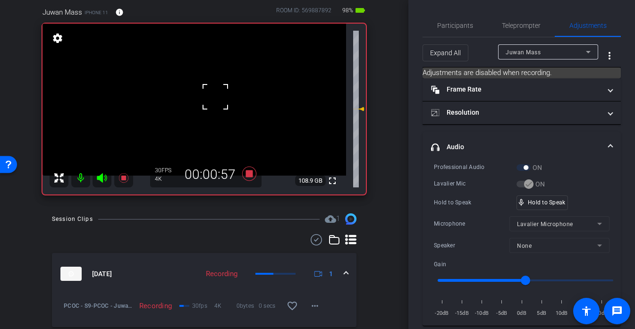
click at [214, 94] on div at bounding box center [215, 97] width 24 height 24
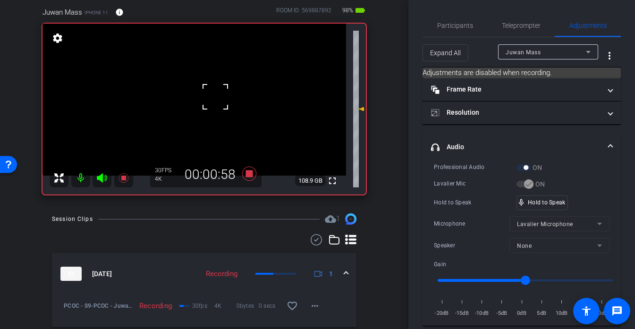
click at [214, 94] on div at bounding box center [215, 97] width 24 height 24
click at [205, 94] on video at bounding box center [194, 100] width 304 height 152
click at [205, 94] on div at bounding box center [215, 97] width 24 height 24
click at [205, 94] on div at bounding box center [206, 95] width 24 height 24
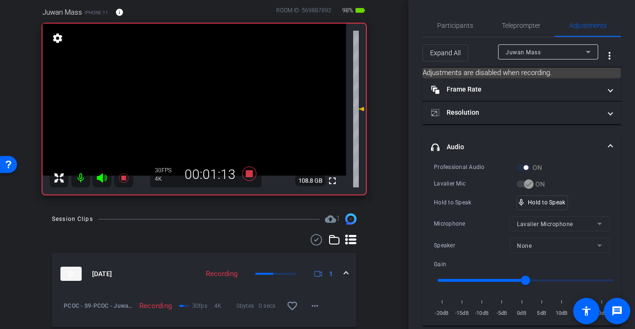
click at [208, 85] on video at bounding box center [194, 100] width 304 height 152
click at [208, 87] on div at bounding box center [208, 86] width 24 height 24
click at [207, 89] on div at bounding box center [208, 86] width 24 height 24
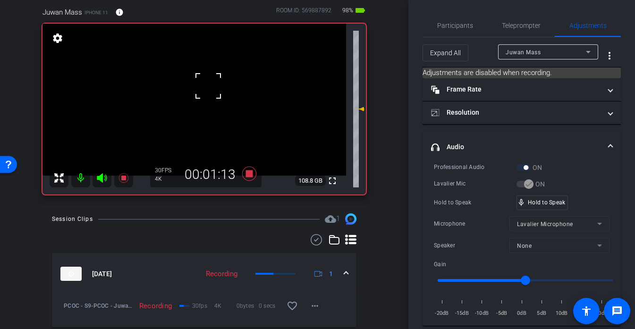
click at [207, 89] on div at bounding box center [208, 86] width 24 height 24
click at [210, 92] on div at bounding box center [208, 86] width 24 height 24
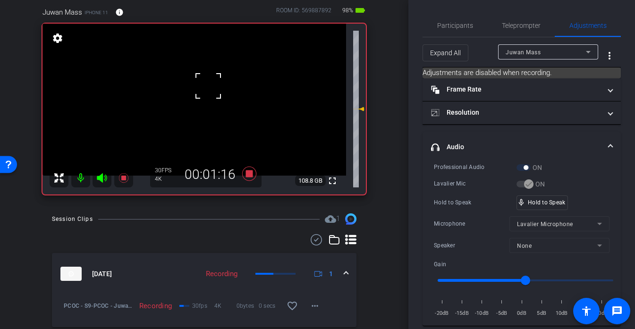
click at [210, 92] on div at bounding box center [208, 86] width 24 height 24
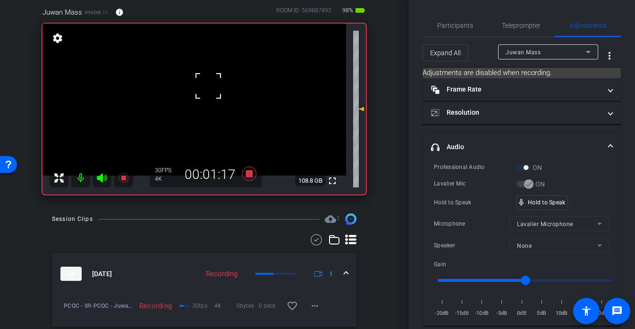
click at [210, 92] on div at bounding box center [208, 86] width 24 height 24
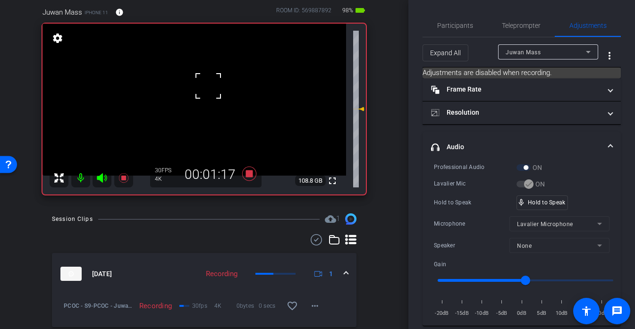
click at [210, 92] on div at bounding box center [208, 86] width 24 height 24
click at [210, 92] on video at bounding box center [194, 100] width 304 height 152
click at [210, 92] on div at bounding box center [210, 93] width 24 height 24
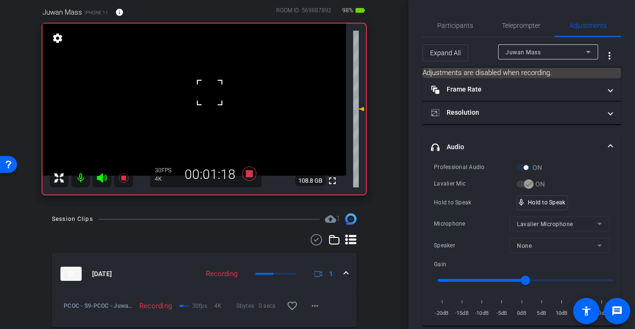
click at [210, 92] on div at bounding box center [210, 93] width 24 height 24
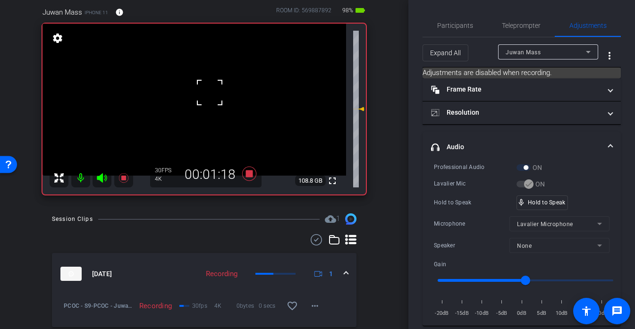
click at [210, 92] on div at bounding box center [210, 93] width 24 height 24
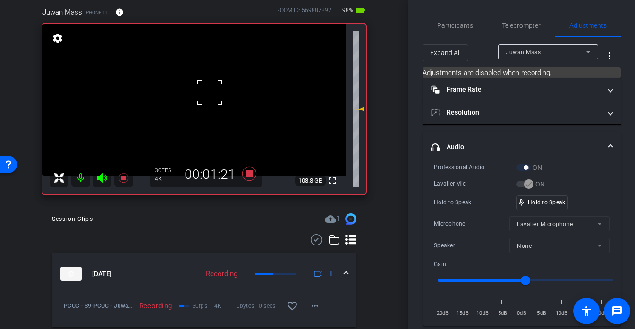
click at [210, 92] on div at bounding box center [210, 93] width 24 height 24
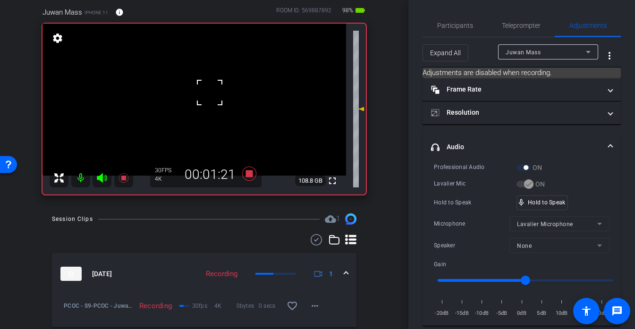
click at [210, 92] on div at bounding box center [210, 93] width 24 height 24
click at [210, 92] on div "fullscreen settings 108.8 GB" at bounding box center [203, 109] width 323 height 171
click at [210, 92] on video at bounding box center [194, 100] width 304 height 152
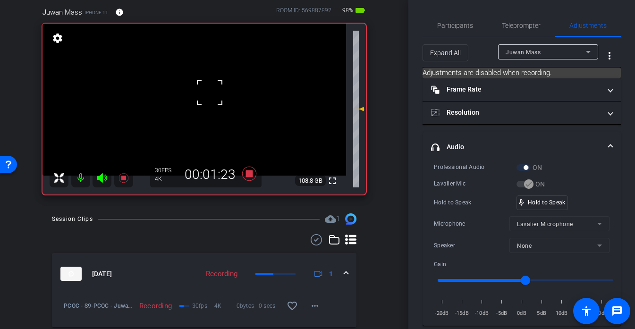
click at [210, 92] on div at bounding box center [210, 93] width 24 height 24
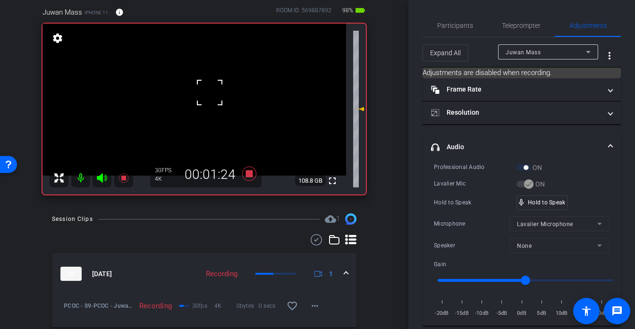
click at [210, 92] on div at bounding box center [210, 93] width 24 height 24
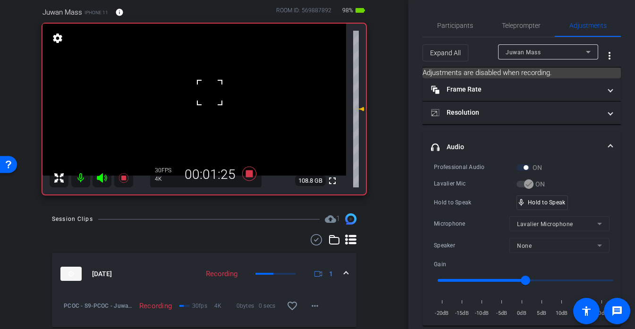
click at [210, 92] on div at bounding box center [210, 93] width 24 height 24
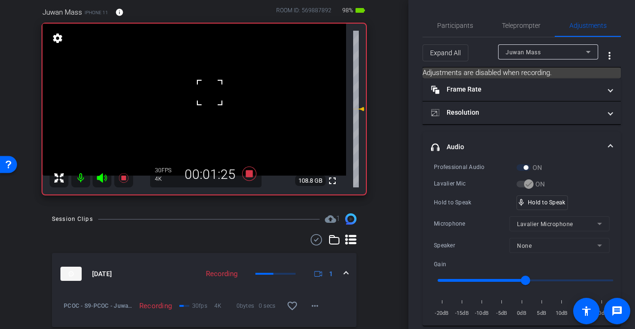
click at [210, 92] on div at bounding box center [210, 93] width 24 height 24
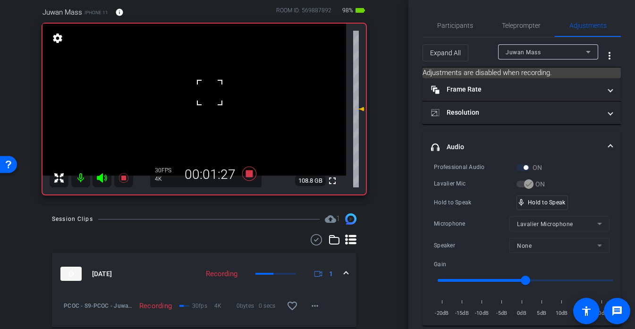
click at [210, 92] on div at bounding box center [210, 93] width 24 height 24
click at [210, 92] on video at bounding box center [194, 100] width 304 height 152
click at [210, 92] on div at bounding box center [210, 93] width 24 height 24
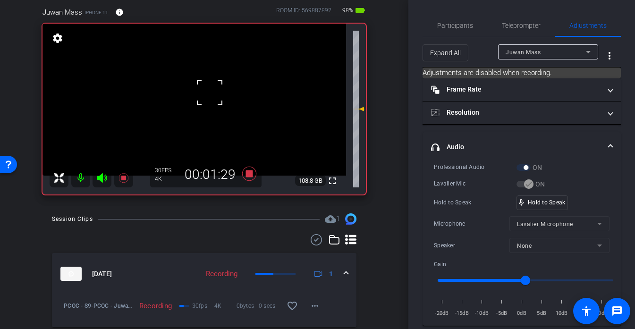
click at [210, 92] on div at bounding box center [210, 93] width 24 height 24
click at [212, 81] on video at bounding box center [194, 100] width 304 height 152
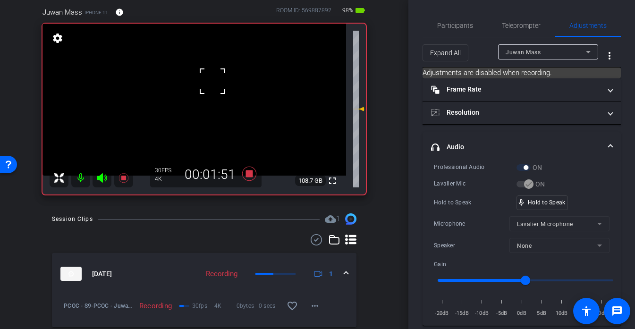
click at [212, 88] on div at bounding box center [213, 81] width 24 height 24
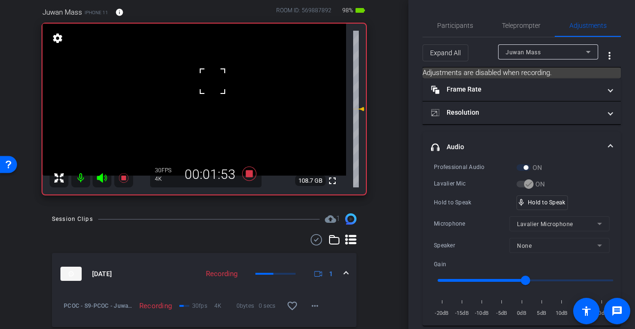
click at [212, 88] on div at bounding box center [213, 81] width 24 height 24
click at [211, 94] on video at bounding box center [194, 100] width 304 height 152
click at [211, 94] on div at bounding box center [212, 95] width 24 height 24
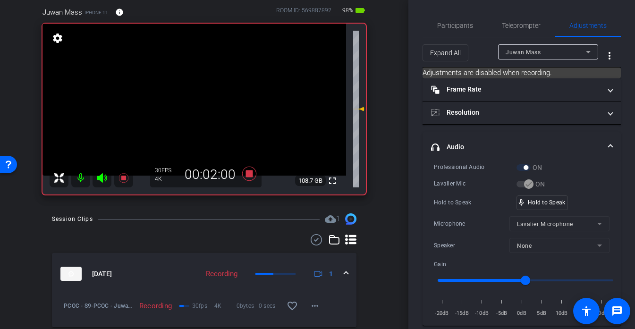
click at [211, 94] on video at bounding box center [194, 100] width 304 height 152
click at [202, 90] on div at bounding box center [212, 95] width 24 height 24
click at [204, 90] on div at bounding box center [212, 95] width 24 height 24
click at [206, 90] on div at bounding box center [212, 95] width 24 height 24
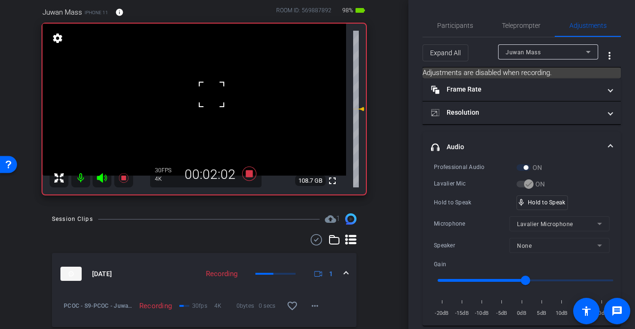
click at [206, 90] on div at bounding box center [212, 95] width 24 height 24
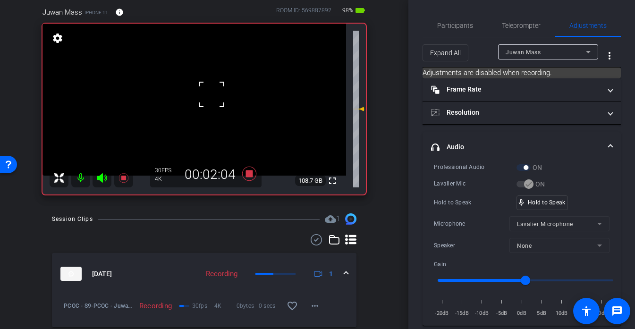
click at [206, 90] on div "fullscreen settings 108.7 GB" at bounding box center [203, 109] width 323 height 171
click at [206, 90] on video at bounding box center [194, 100] width 304 height 152
click at [206, 90] on div at bounding box center [212, 95] width 24 height 24
click at [206, 90] on div at bounding box center [206, 91] width 24 height 24
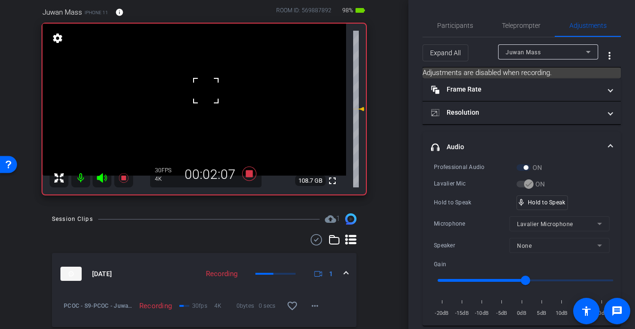
click at [206, 90] on div at bounding box center [206, 91] width 24 height 24
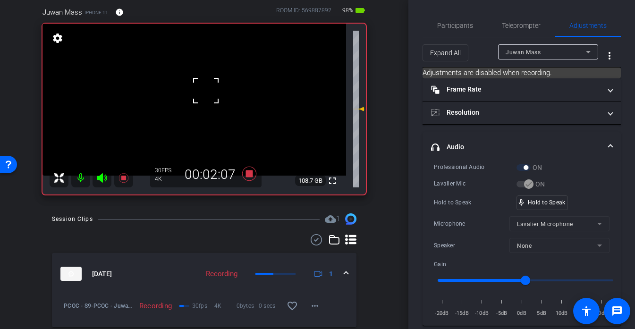
click at [206, 90] on div at bounding box center [206, 91] width 24 height 24
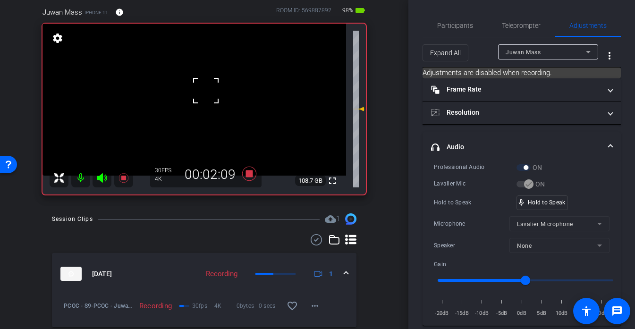
click at [206, 90] on div at bounding box center [206, 91] width 24 height 24
click at [206, 95] on div at bounding box center [206, 91] width 24 height 24
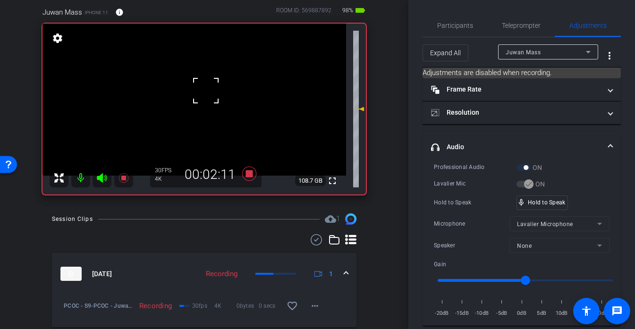
click at [206, 95] on div "fullscreen settings 108.7 GB" at bounding box center [203, 109] width 323 height 171
click at [206, 95] on video at bounding box center [194, 100] width 304 height 152
click at [206, 95] on div at bounding box center [206, 96] width 24 height 24
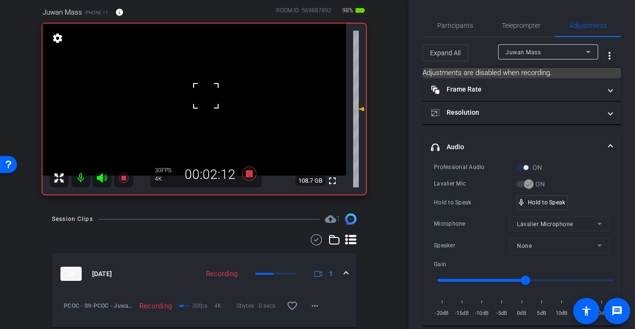
click at [206, 95] on div at bounding box center [206, 96] width 24 height 24
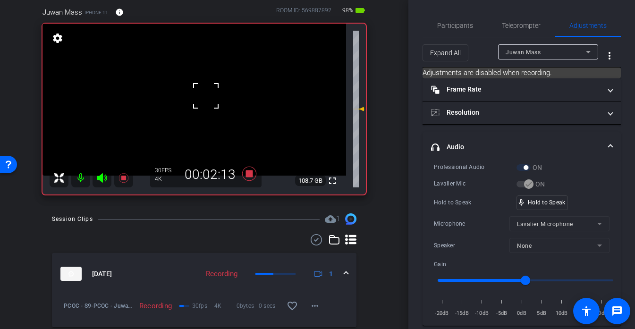
click at [206, 95] on div at bounding box center [206, 96] width 24 height 24
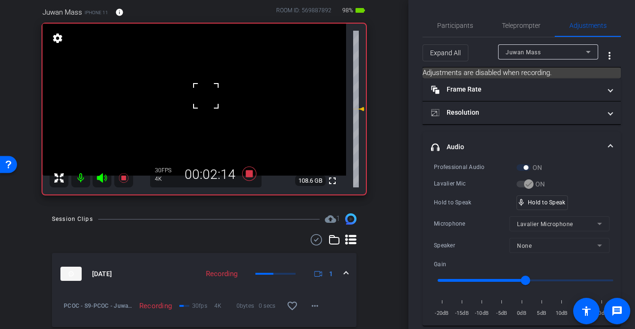
click at [206, 95] on div at bounding box center [206, 96] width 24 height 24
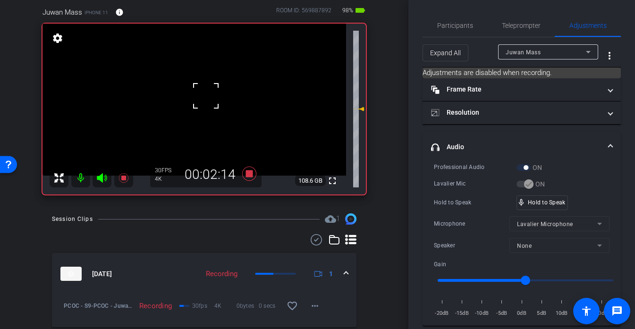
click at [206, 95] on div at bounding box center [206, 96] width 24 height 24
click at [206, 95] on video at bounding box center [194, 100] width 304 height 152
click at [206, 95] on div at bounding box center [206, 96] width 24 height 24
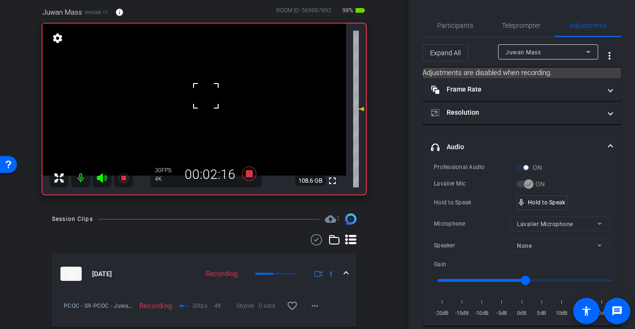
click at [206, 95] on div at bounding box center [206, 96] width 24 height 24
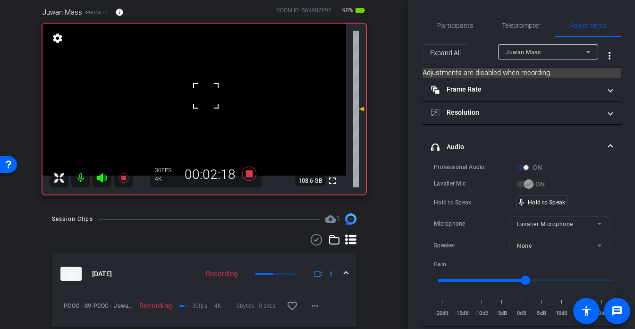
click at [206, 95] on div at bounding box center [206, 96] width 24 height 24
click at [209, 88] on div at bounding box center [206, 96] width 24 height 24
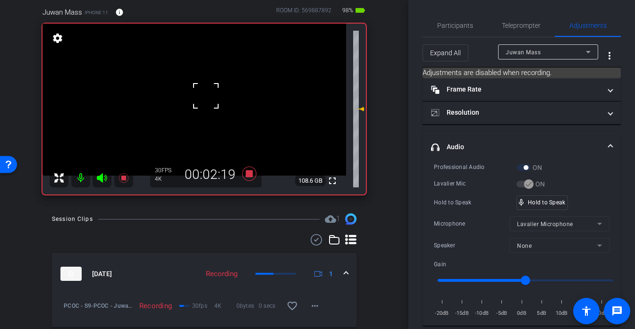
click at [209, 88] on div at bounding box center [206, 96] width 24 height 24
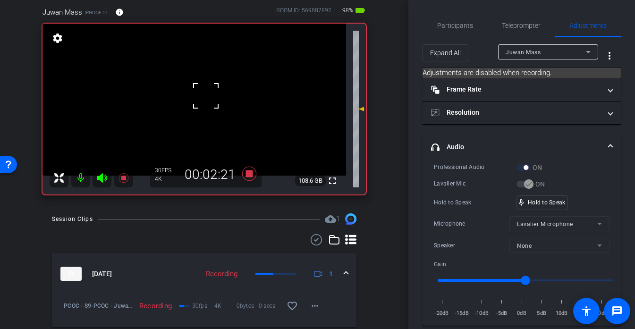
click at [209, 88] on div at bounding box center [206, 96] width 24 height 24
click at [209, 87] on video at bounding box center [194, 100] width 304 height 152
click at [209, 87] on div at bounding box center [209, 88] width 24 height 24
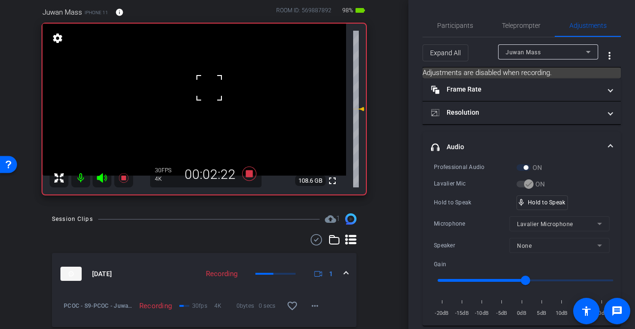
click at [209, 87] on div at bounding box center [209, 88] width 24 height 24
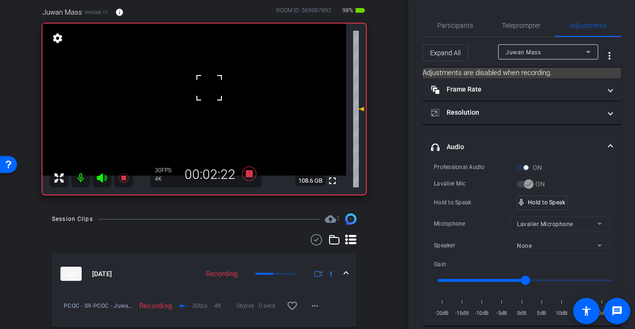
click at [209, 87] on div at bounding box center [209, 88] width 24 height 24
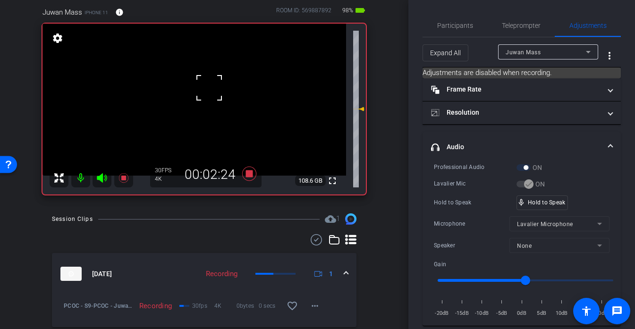
click at [209, 87] on div at bounding box center [209, 88] width 24 height 24
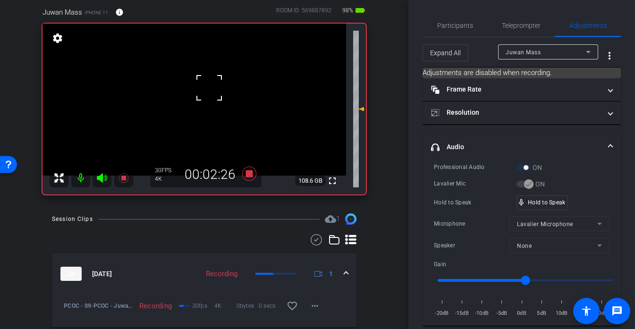
click at [209, 87] on div at bounding box center [209, 88] width 24 height 24
click at [209, 87] on video at bounding box center [194, 100] width 304 height 152
click at [209, 87] on div at bounding box center [209, 88] width 24 height 24
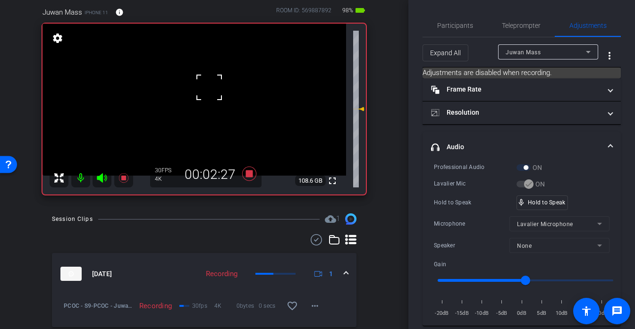
click at [209, 87] on div at bounding box center [209, 88] width 24 height 24
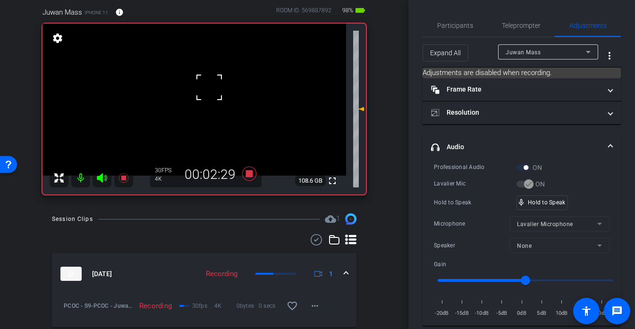
click at [209, 87] on div at bounding box center [209, 88] width 24 height 24
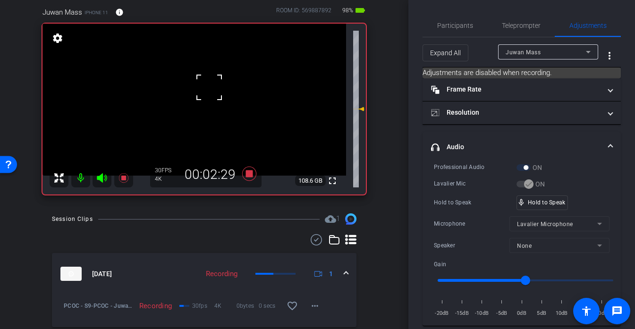
click at [209, 87] on div at bounding box center [209, 88] width 24 height 24
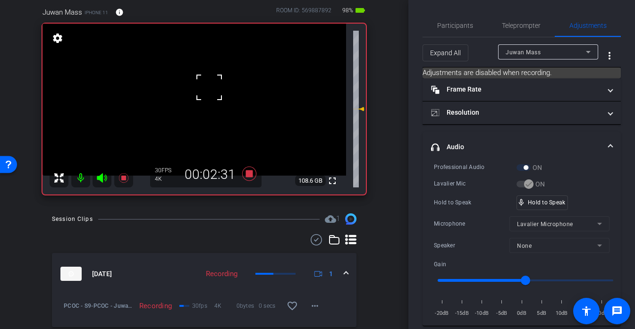
click at [209, 87] on div at bounding box center [209, 88] width 24 height 24
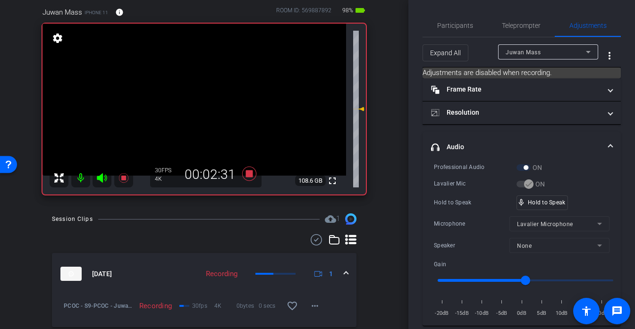
click at [209, 87] on video at bounding box center [194, 100] width 304 height 152
click at [209, 87] on div at bounding box center [209, 88] width 24 height 24
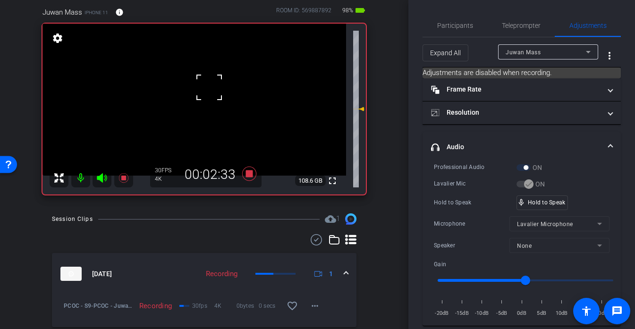
click at [209, 87] on div at bounding box center [209, 88] width 24 height 24
click at [210, 89] on div at bounding box center [209, 88] width 24 height 24
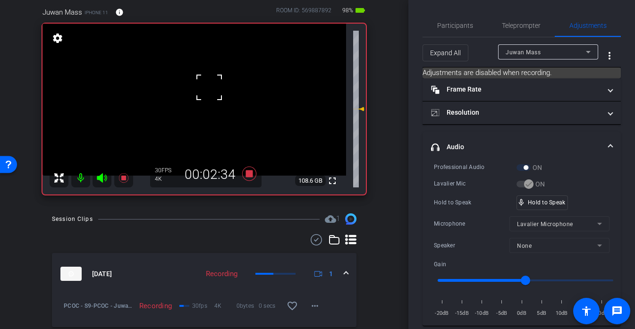
click at [210, 89] on div at bounding box center [209, 88] width 24 height 24
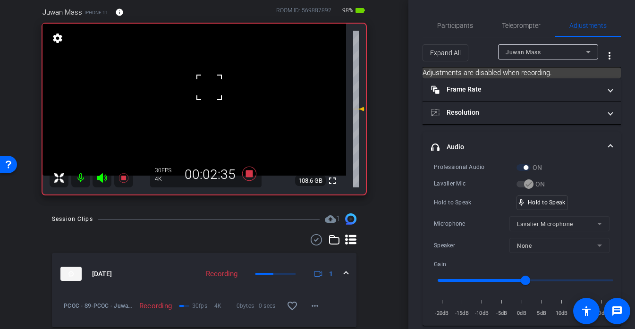
click at [210, 89] on div at bounding box center [209, 88] width 24 height 24
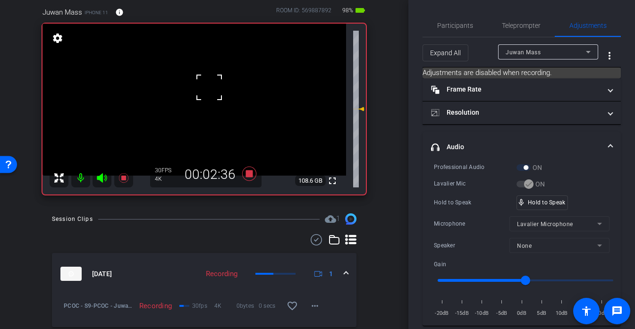
click at [210, 89] on div at bounding box center [209, 88] width 24 height 24
click at [210, 89] on div "fullscreen settings 108.6 GB" at bounding box center [203, 109] width 323 height 171
click at [210, 89] on video at bounding box center [194, 100] width 304 height 152
click at [210, 89] on div at bounding box center [209, 88] width 24 height 24
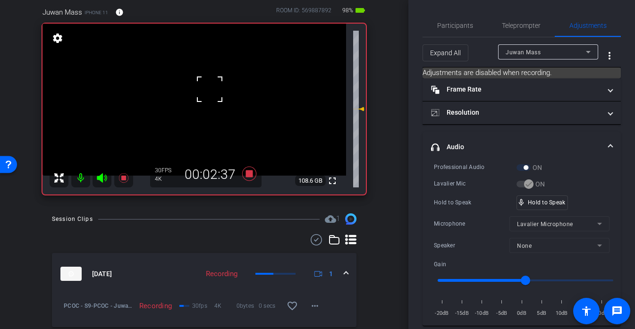
click at [210, 89] on div at bounding box center [210, 89] width 24 height 24
click at [557, 205] on div "mic_none Speaking..." at bounding box center [538, 203] width 42 height 14
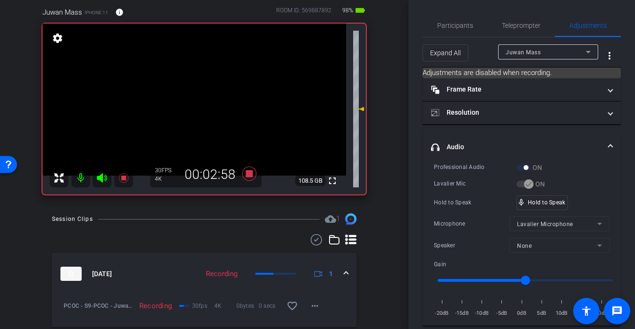
click at [206, 97] on video at bounding box center [194, 100] width 304 height 152
click at [206, 97] on div at bounding box center [206, 97] width 24 height 24
click at [205, 96] on div at bounding box center [206, 97] width 24 height 24
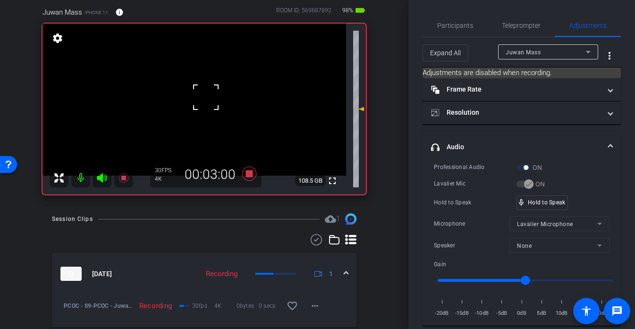
click at [205, 96] on div at bounding box center [206, 97] width 24 height 24
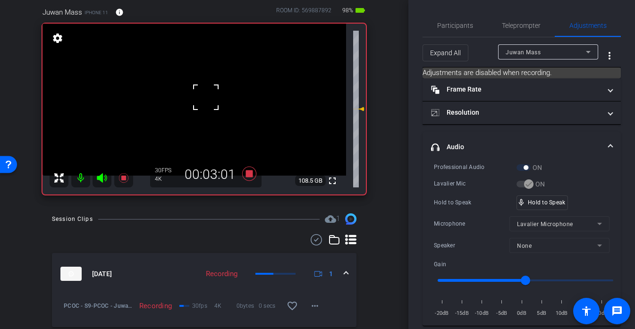
click at [205, 96] on div at bounding box center [206, 97] width 24 height 24
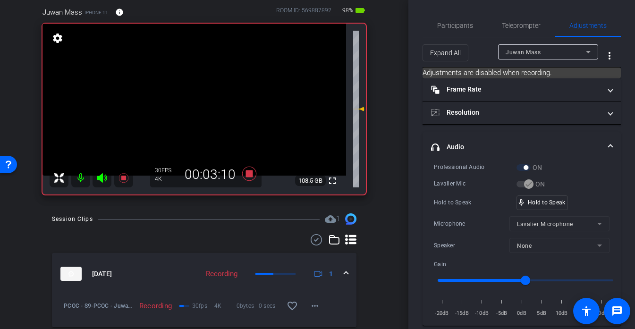
click at [205, 96] on video at bounding box center [194, 100] width 304 height 152
click at [205, 96] on div at bounding box center [206, 96] width 24 height 24
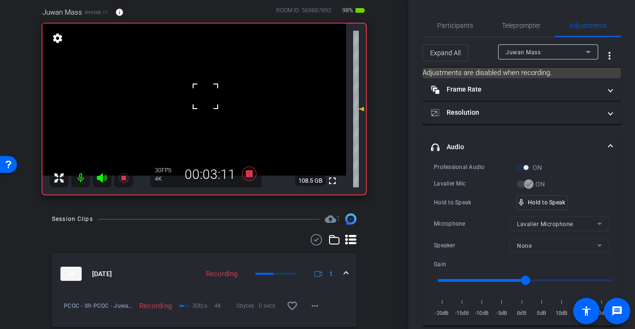
click at [205, 96] on div at bounding box center [206, 96] width 24 height 24
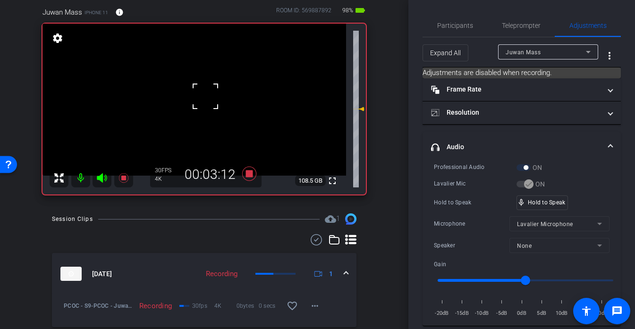
click at [205, 96] on div at bounding box center [206, 96] width 24 height 24
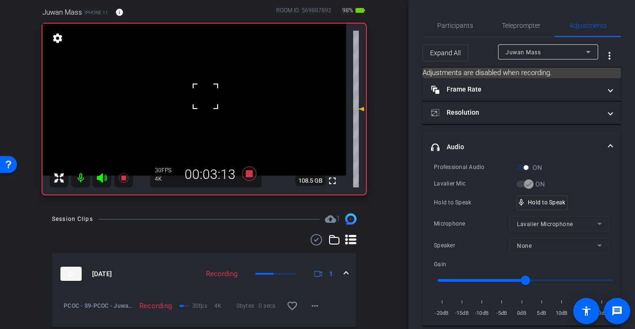
click at [205, 96] on div at bounding box center [206, 96] width 24 height 24
click at [205, 96] on video at bounding box center [194, 100] width 304 height 152
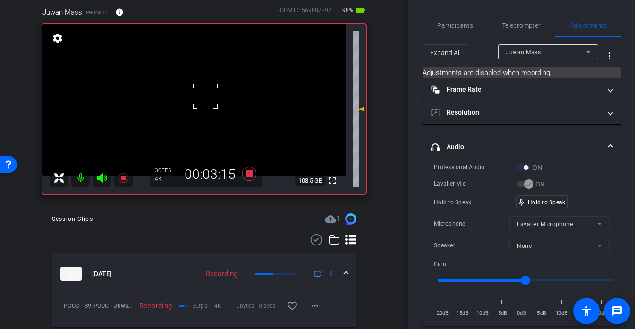
click at [205, 96] on div at bounding box center [206, 96] width 24 height 24
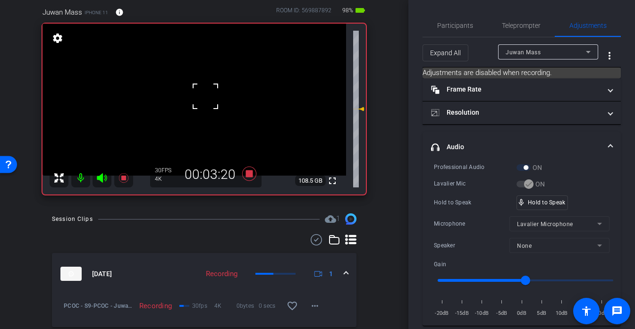
click at [205, 96] on div at bounding box center [206, 96] width 24 height 24
click at [205, 96] on video at bounding box center [194, 100] width 304 height 152
click at [205, 96] on div at bounding box center [206, 96] width 24 height 24
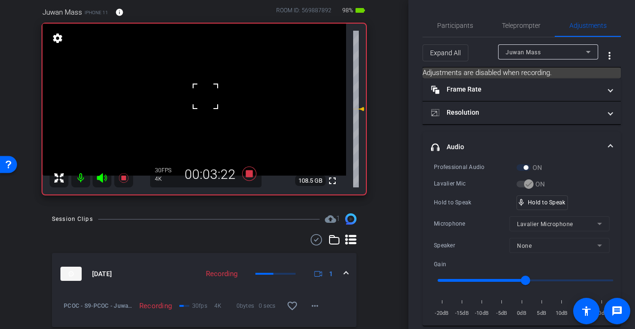
click at [205, 96] on div at bounding box center [206, 96] width 24 height 24
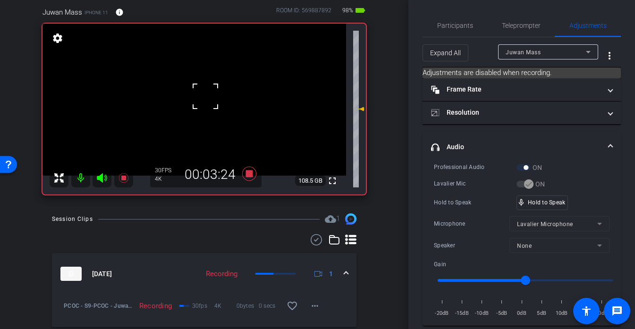
click at [205, 96] on div at bounding box center [206, 96] width 24 height 24
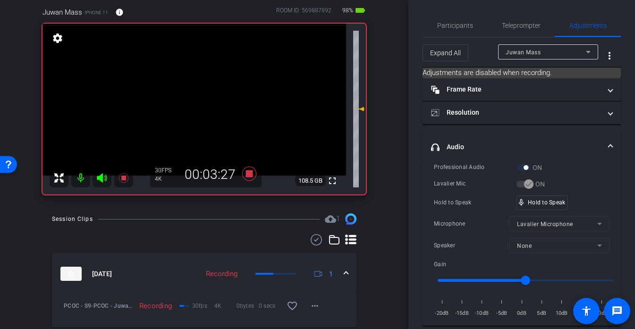
click at [205, 96] on video at bounding box center [194, 100] width 304 height 152
click at [205, 96] on div at bounding box center [206, 96] width 24 height 24
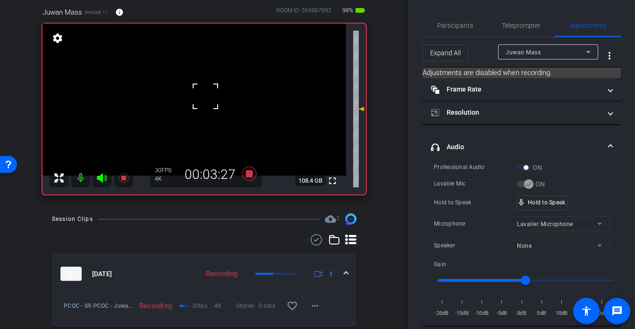
click at [205, 96] on div at bounding box center [206, 96] width 24 height 24
click at [203, 96] on div at bounding box center [206, 96] width 24 height 24
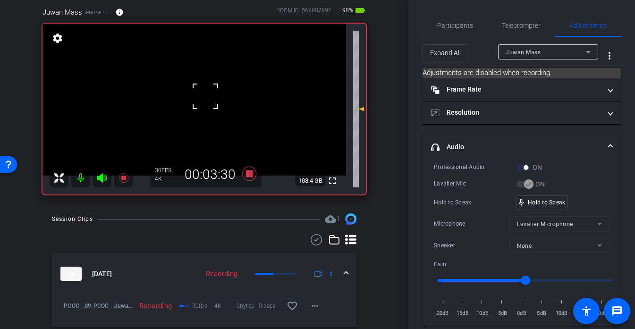
click at [203, 96] on div at bounding box center [206, 96] width 24 height 24
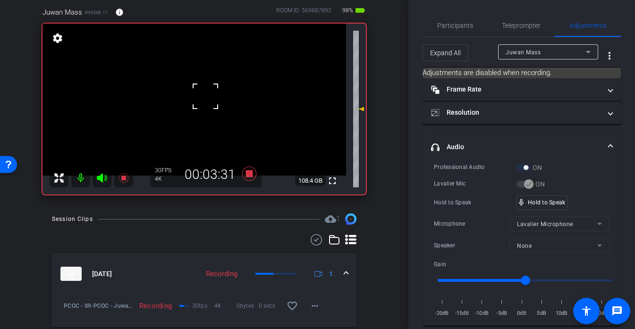
click at [203, 96] on div "fullscreen settings 108.4 GB" at bounding box center [203, 109] width 323 height 171
click at [203, 96] on video at bounding box center [194, 100] width 304 height 152
click at [203, 96] on div at bounding box center [204, 97] width 24 height 24
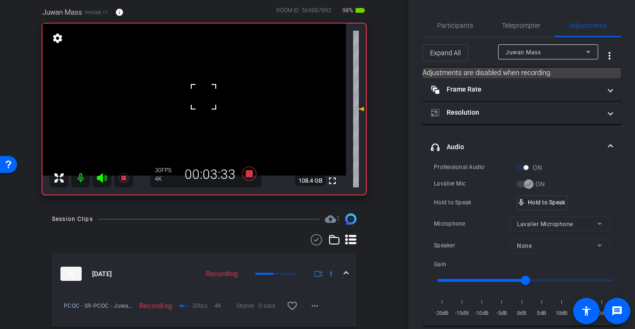
click at [203, 96] on div at bounding box center [204, 97] width 24 height 24
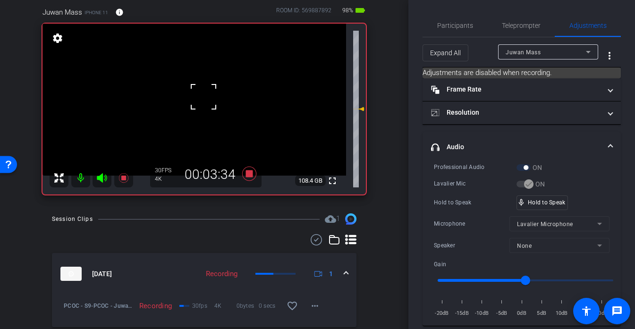
click at [203, 96] on div at bounding box center [204, 97] width 24 height 24
click at [216, 96] on video at bounding box center [194, 100] width 304 height 152
click at [202, 97] on video at bounding box center [194, 100] width 304 height 152
click at [202, 97] on div at bounding box center [202, 97] width 24 height 24
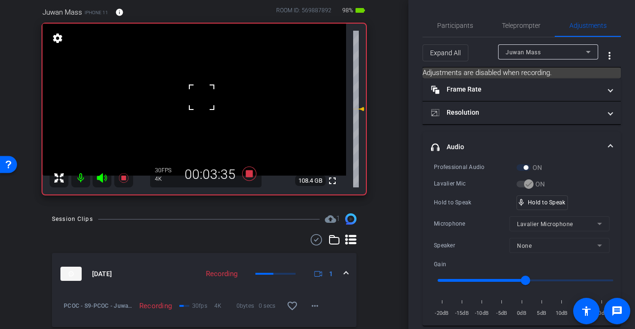
click at [202, 97] on div at bounding box center [202, 97] width 24 height 24
click at [203, 97] on div at bounding box center [202, 97] width 24 height 24
click at [206, 97] on div at bounding box center [202, 97] width 24 height 24
click at [218, 96] on video at bounding box center [194, 100] width 304 height 152
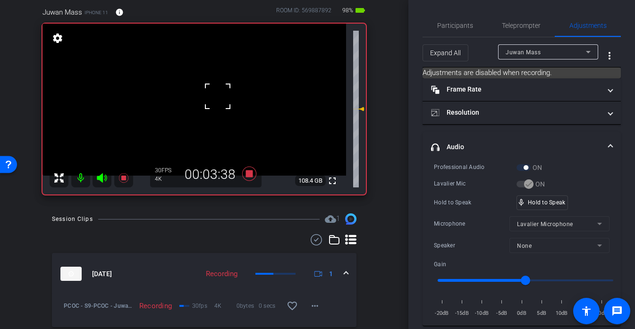
click at [214, 95] on div at bounding box center [218, 96] width 24 height 24
click at [216, 94] on div at bounding box center [218, 96] width 24 height 24
click at [212, 94] on div at bounding box center [218, 96] width 24 height 24
click at [211, 94] on div at bounding box center [218, 96] width 24 height 24
click at [209, 94] on div at bounding box center [218, 96] width 24 height 24
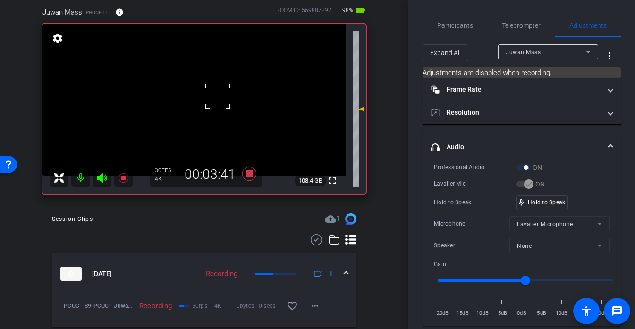
click at [209, 95] on div at bounding box center [218, 96] width 24 height 24
click at [208, 97] on video at bounding box center [194, 100] width 304 height 152
click at [212, 94] on div at bounding box center [208, 97] width 24 height 24
click at [215, 94] on div at bounding box center [208, 97] width 24 height 24
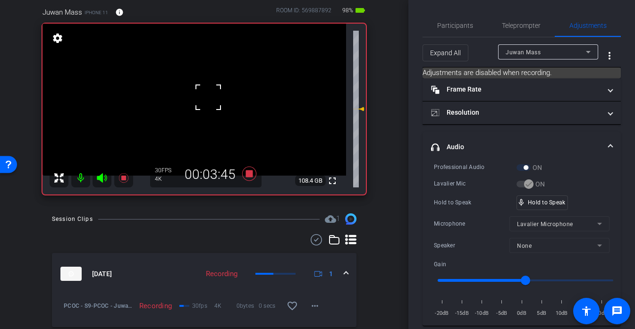
click at [215, 94] on div at bounding box center [208, 97] width 24 height 24
click at [211, 96] on video at bounding box center [194, 100] width 304 height 152
click at [211, 96] on div at bounding box center [212, 96] width 24 height 24
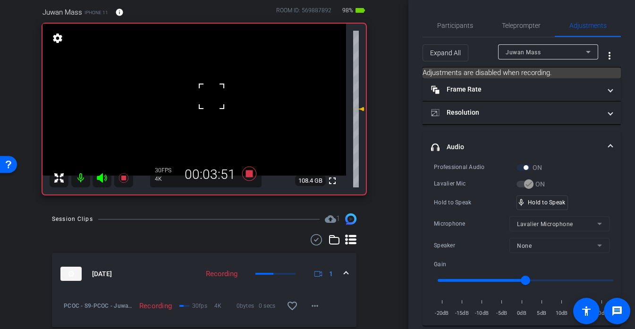
click at [211, 96] on div at bounding box center [212, 96] width 24 height 24
click at [207, 97] on video at bounding box center [194, 100] width 304 height 152
click at [207, 97] on div at bounding box center [207, 98] width 24 height 24
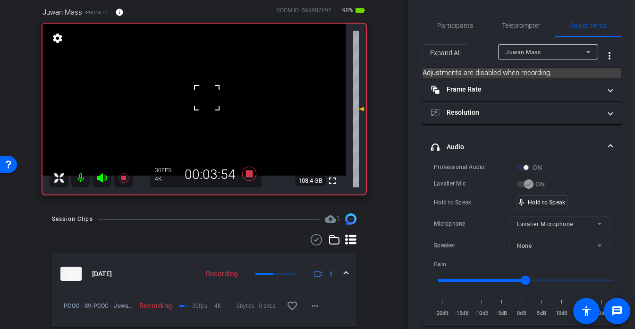
click at [207, 97] on div at bounding box center [207, 98] width 24 height 24
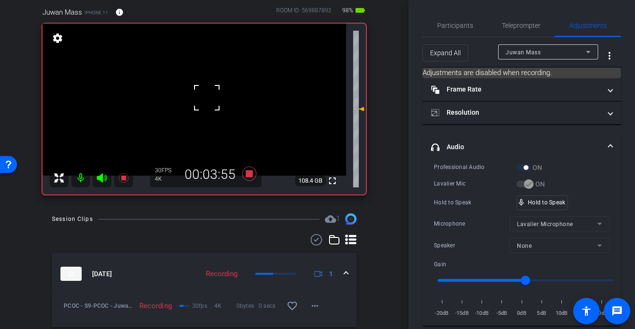
click at [207, 97] on div at bounding box center [207, 98] width 24 height 24
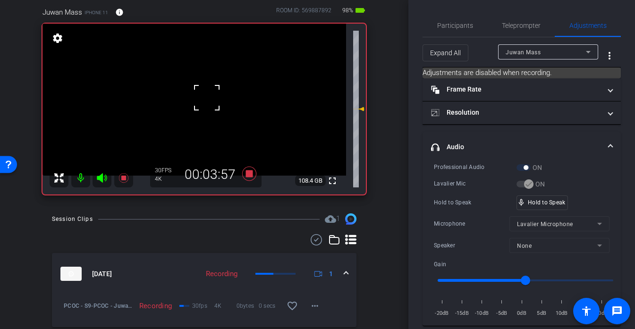
click at [207, 97] on div at bounding box center [207, 98] width 24 height 24
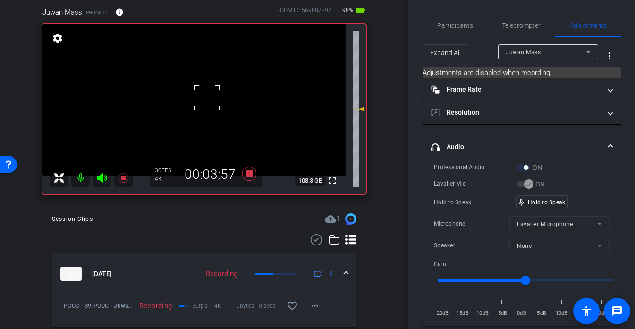
click at [207, 97] on div at bounding box center [207, 98] width 24 height 24
click at [207, 95] on video at bounding box center [194, 100] width 304 height 152
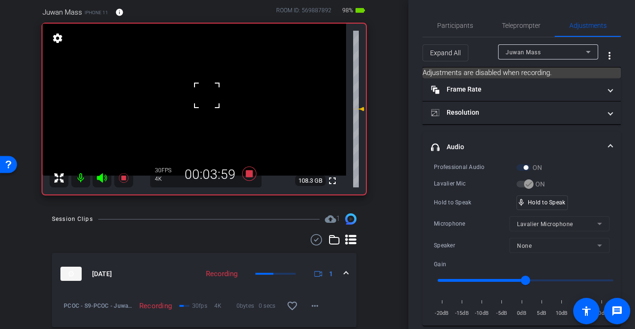
click at [207, 95] on div at bounding box center [207, 96] width 24 height 24
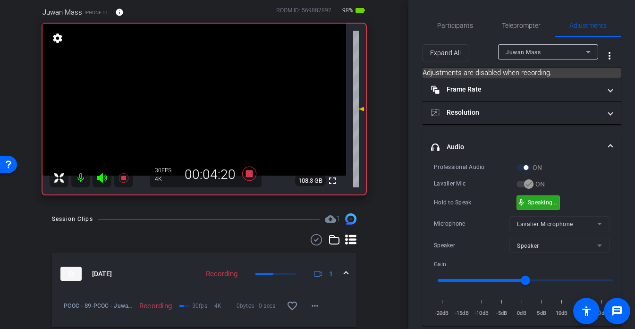
click at [546, 198] on div "mic_none Speaking..." at bounding box center [538, 203] width 42 height 14
click at [206, 97] on video at bounding box center [194, 100] width 304 height 152
click at [206, 97] on div at bounding box center [206, 97] width 24 height 24
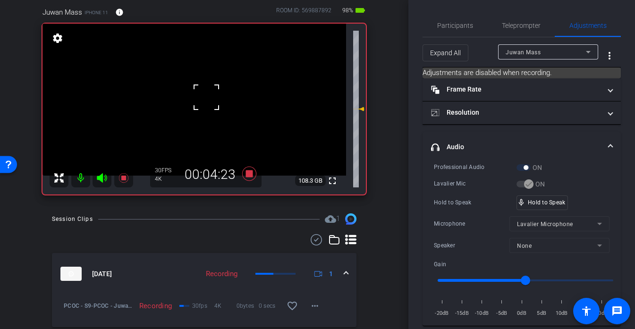
click at [206, 97] on div at bounding box center [206, 97] width 24 height 24
click at [217, 86] on div at bounding box center [206, 97] width 24 height 24
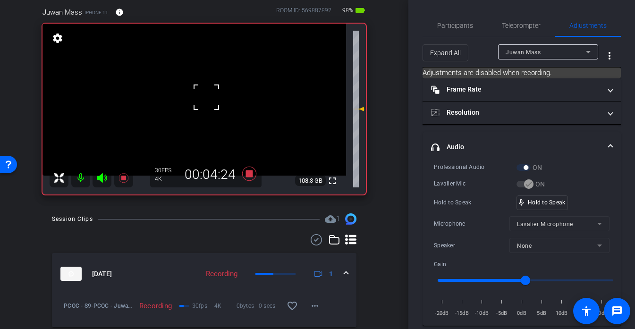
click at [217, 86] on div at bounding box center [206, 97] width 24 height 24
click at [470, 22] on span "Participants" at bounding box center [455, 25] width 36 height 7
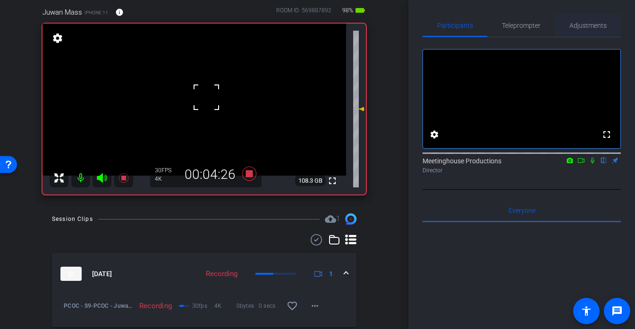
click at [583, 26] on span "Adjustments" at bounding box center [587, 25] width 37 height 7
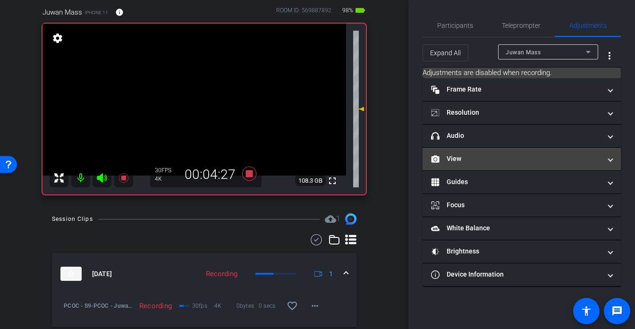
click at [470, 160] on mat-panel-title "View" at bounding box center [516, 159] width 170 height 10
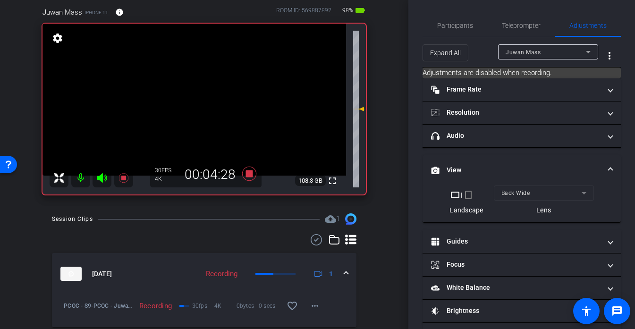
click at [463, 160] on mat-expansion-panel-header "View" at bounding box center [521, 170] width 198 height 30
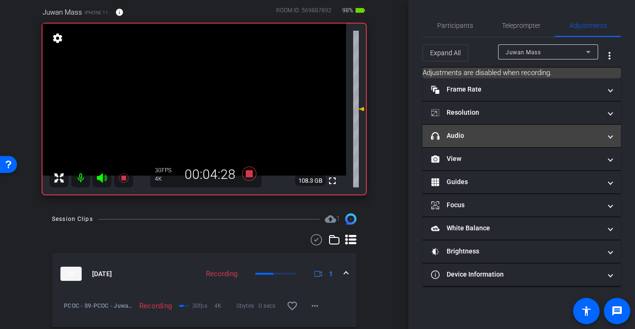
click at [473, 141] on mat-expansion-panel-header "headphone icon Audio" at bounding box center [521, 136] width 198 height 23
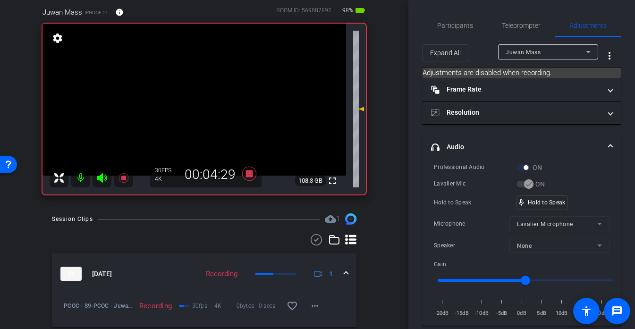
click at [199, 92] on video at bounding box center [194, 100] width 304 height 152
click at [199, 92] on div at bounding box center [199, 92] width 24 height 24
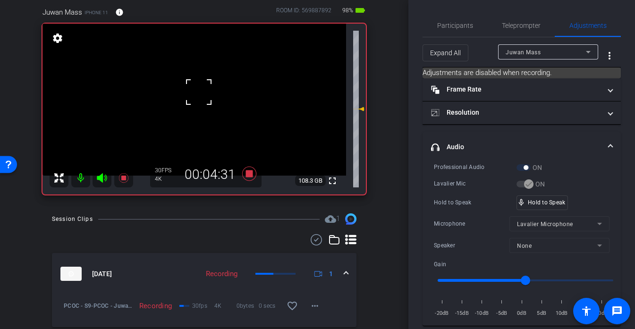
click at [201, 92] on div at bounding box center [199, 92] width 24 height 24
click at [204, 91] on div at bounding box center [199, 92] width 24 height 24
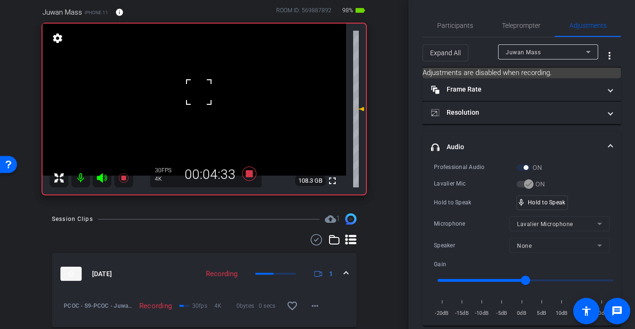
click at [205, 95] on div at bounding box center [199, 92] width 24 height 24
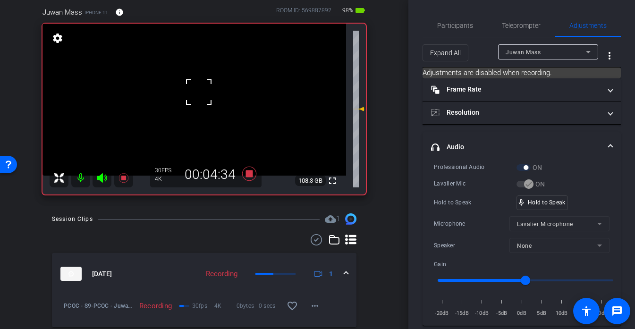
click at [202, 92] on video at bounding box center [194, 100] width 304 height 152
click at [202, 92] on div at bounding box center [202, 92] width 24 height 24
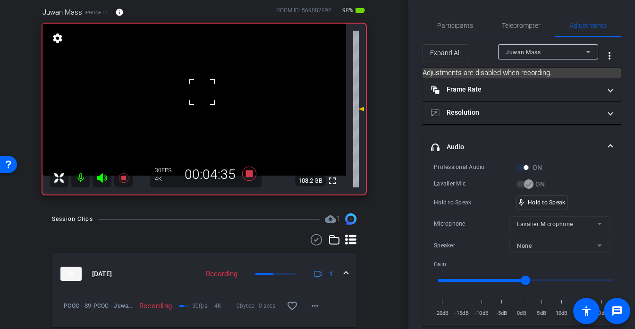
click at [202, 92] on div at bounding box center [202, 92] width 24 height 24
click at [203, 99] on div at bounding box center [202, 92] width 24 height 24
click at [201, 90] on div at bounding box center [202, 92] width 24 height 24
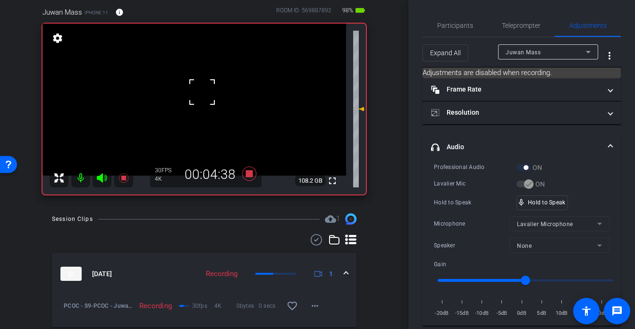
click at [201, 90] on div at bounding box center [202, 92] width 24 height 24
click at [201, 90] on video at bounding box center [194, 100] width 304 height 152
click at [201, 90] on div at bounding box center [201, 91] width 24 height 24
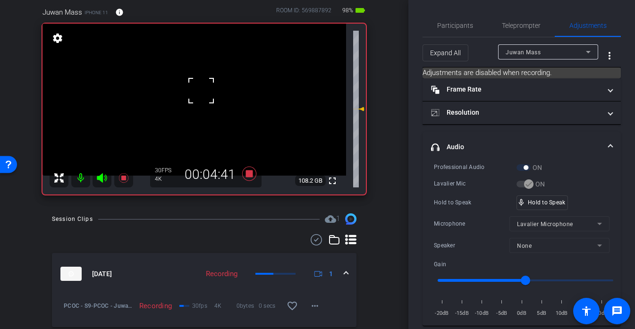
click at [201, 90] on div at bounding box center [201, 91] width 24 height 24
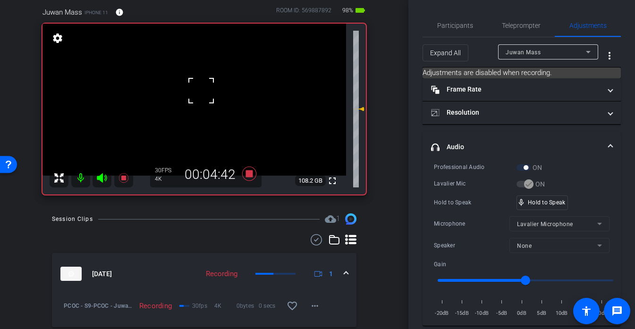
click at [201, 90] on div at bounding box center [201, 91] width 24 height 24
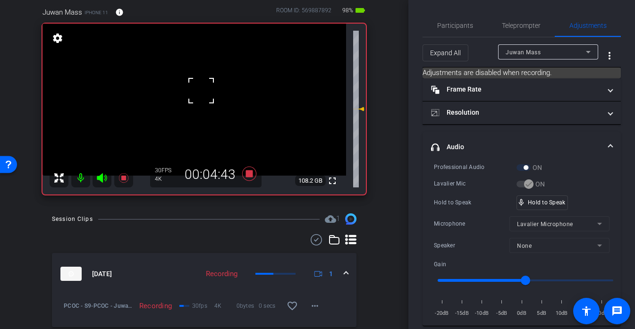
click at [201, 90] on div at bounding box center [201, 91] width 24 height 24
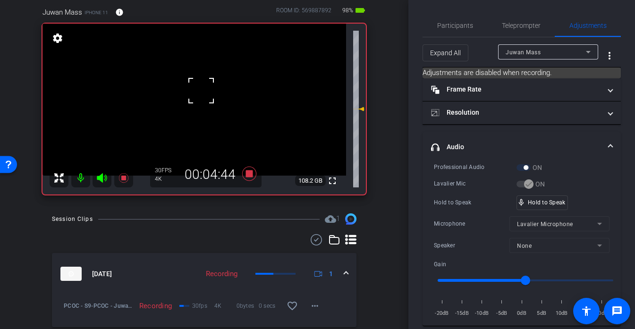
click at [201, 90] on div at bounding box center [201, 91] width 24 height 24
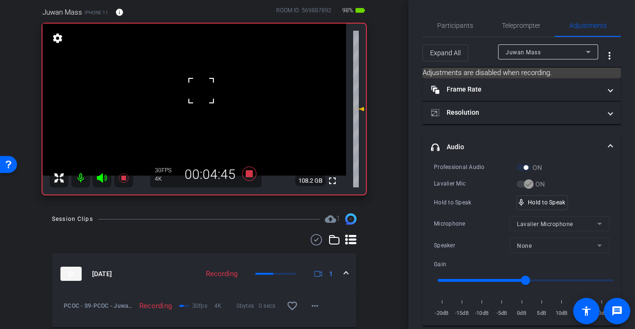
click at [201, 90] on div at bounding box center [201, 91] width 24 height 24
click at [201, 90] on div "fullscreen settings 108.2 GB" at bounding box center [203, 109] width 323 height 171
click at [201, 90] on video at bounding box center [194, 100] width 304 height 152
click at [201, 90] on div at bounding box center [201, 91] width 24 height 24
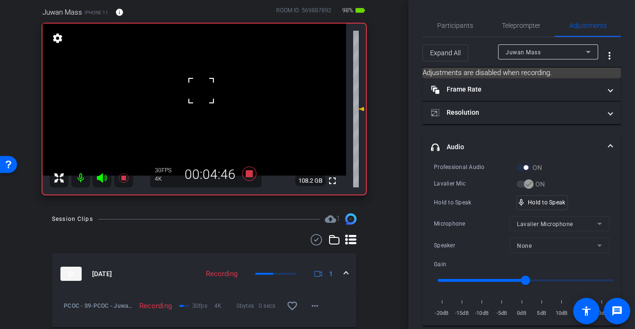
click at [201, 90] on div at bounding box center [201, 91] width 24 height 24
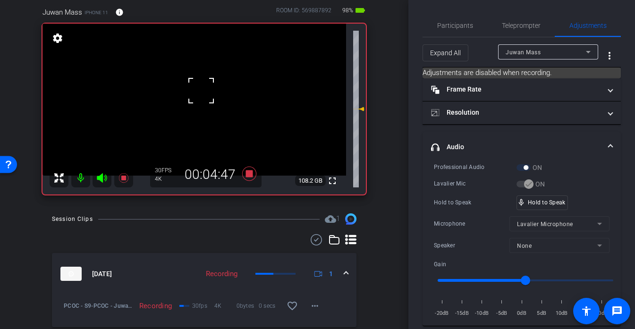
click at [201, 90] on div at bounding box center [201, 91] width 24 height 24
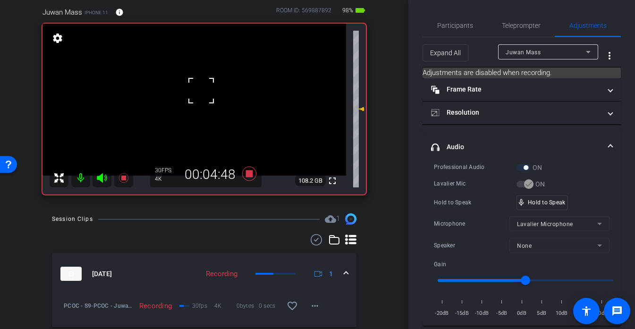
click at [201, 90] on div at bounding box center [201, 91] width 24 height 24
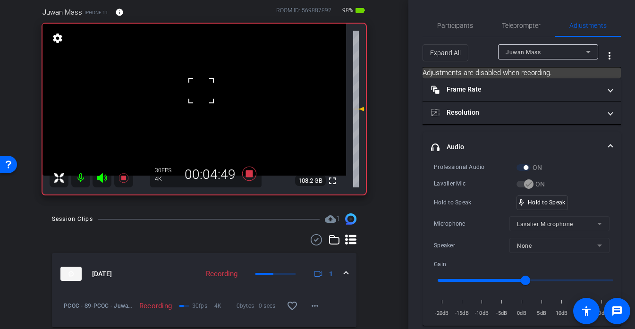
click at [201, 90] on div at bounding box center [201, 91] width 24 height 24
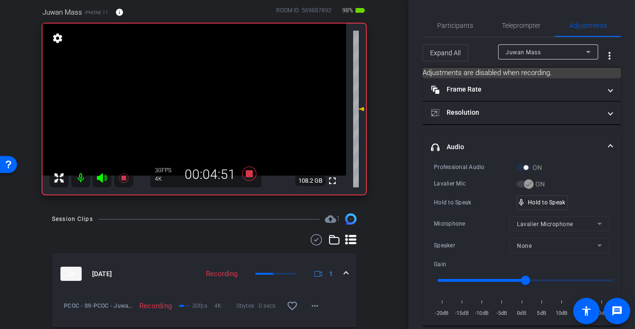
click at [201, 90] on video at bounding box center [194, 100] width 304 height 152
click at [201, 90] on div at bounding box center [201, 91] width 24 height 24
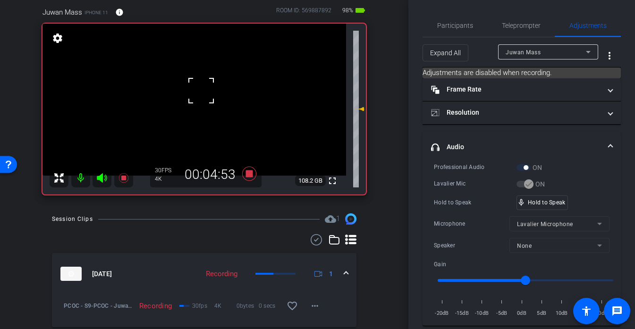
click at [201, 90] on div at bounding box center [201, 91] width 24 height 24
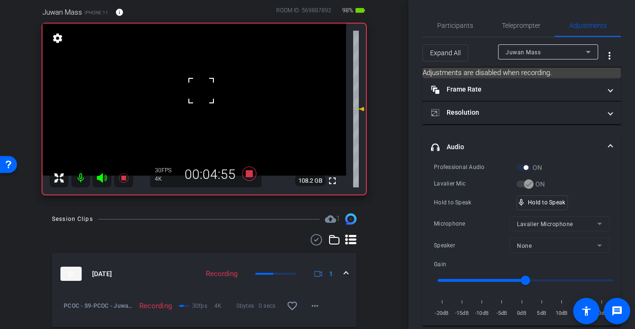
click at [201, 90] on div at bounding box center [201, 91] width 24 height 24
click at [201, 91] on video at bounding box center [194, 100] width 304 height 152
click at [201, 91] on div at bounding box center [201, 91] width 24 height 24
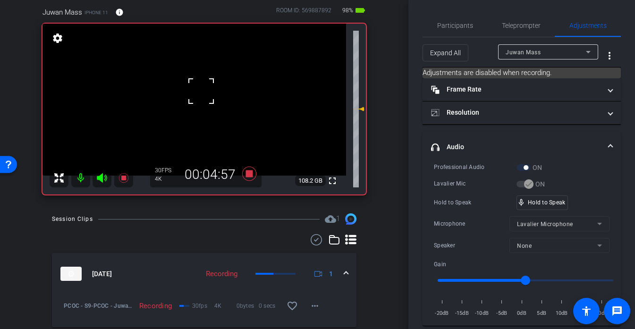
click at [201, 91] on div at bounding box center [201, 91] width 24 height 24
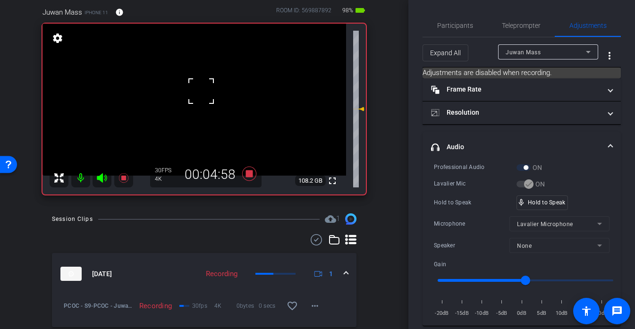
click at [201, 91] on div at bounding box center [201, 91] width 24 height 24
click at [209, 98] on div at bounding box center [201, 91] width 24 height 24
click at [189, 79] on span at bounding box center [189, 79] width 0 height 0
click at [208, 93] on div at bounding box center [201, 91] width 24 height 24
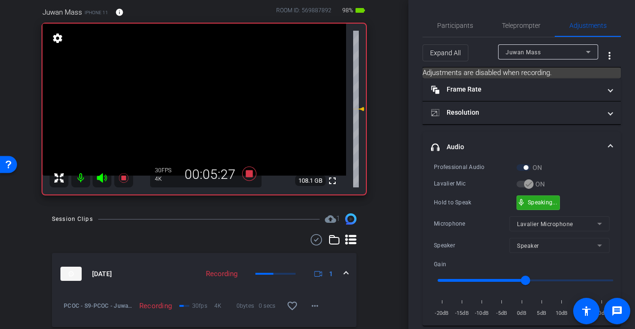
click at [546, 208] on div "mic_none Speaking..." at bounding box center [538, 203] width 42 height 14
click at [206, 98] on video at bounding box center [194, 100] width 304 height 152
click at [208, 89] on div at bounding box center [206, 99] width 24 height 24
click at [210, 89] on div at bounding box center [206, 99] width 24 height 24
click at [204, 91] on div at bounding box center [206, 99] width 24 height 24
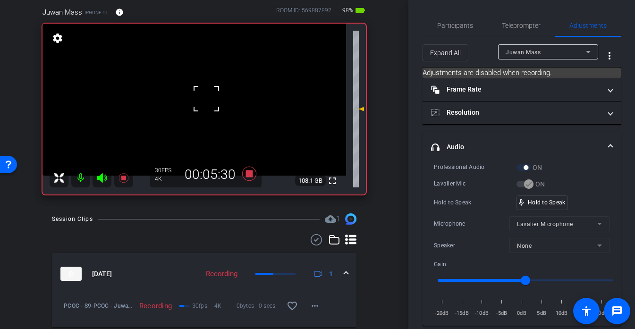
click
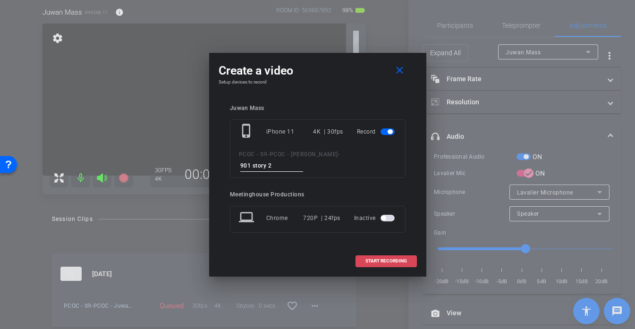
type input "901 story 2"
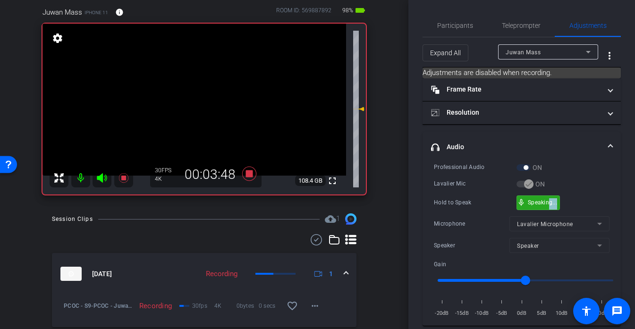
drag, startPoint x: 566, startPoint y: 199, endPoint x: 549, endPoint y: 202, distance: 16.8
drag, startPoint x: 560, startPoint y: 208, endPoint x: 542, endPoint y: 207, distance: 18.0
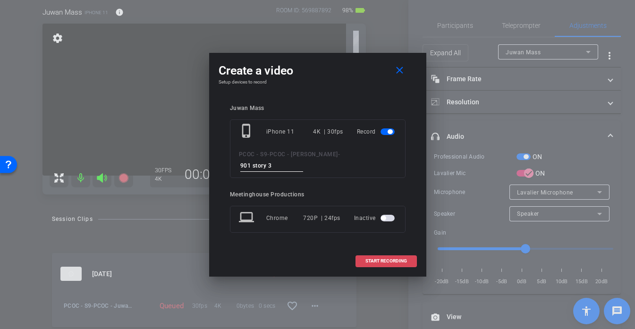
type input "901 story 3"
type input "901 story 4"
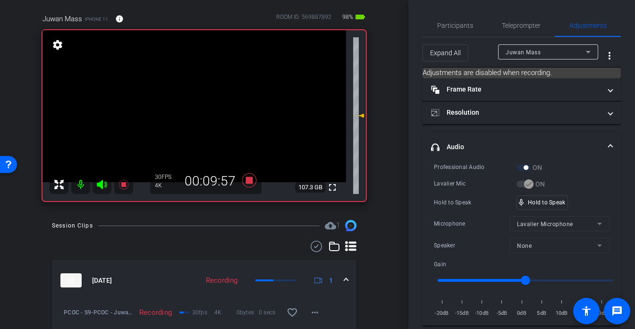
scroll to position [75, 0]
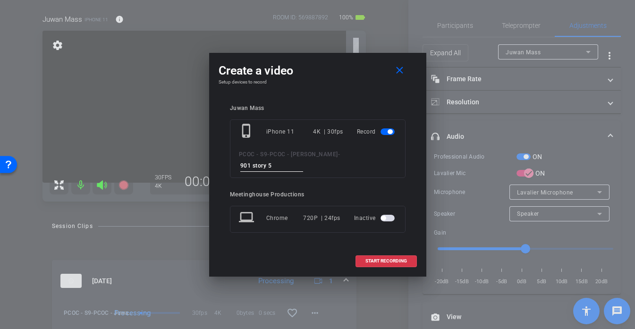
type input "901 story 5"
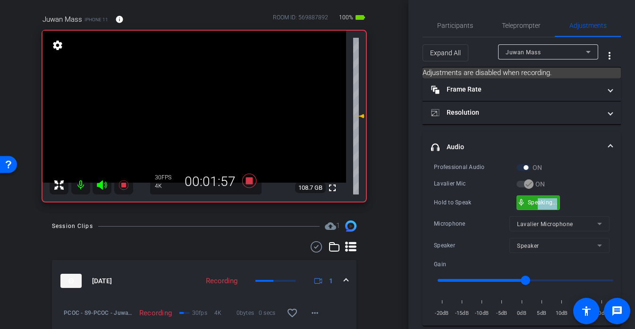
drag, startPoint x: 560, startPoint y: 202, endPoint x: 538, endPoint y: 204, distance: 22.8
drag, startPoint x: 565, startPoint y: 200, endPoint x: 554, endPoint y: 202, distance: 10.9
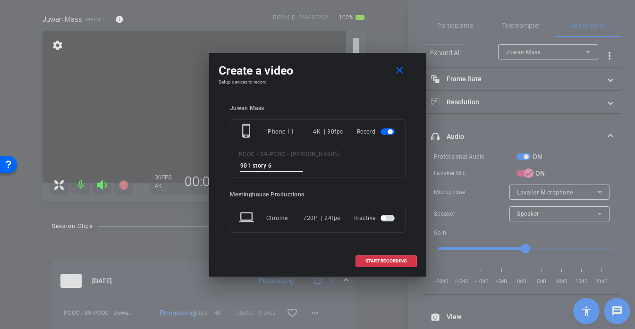
type input "901 story 6"
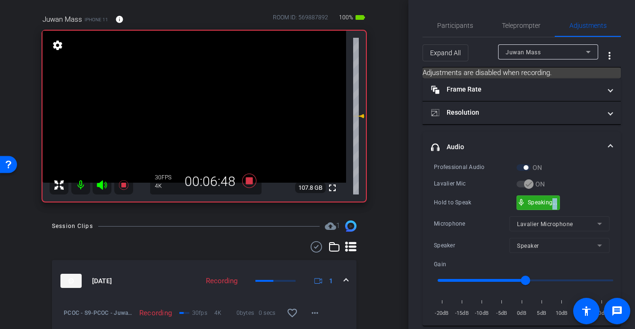
drag, startPoint x: 560, startPoint y: 208, endPoint x: 552, endPoint y: 204, distance: 8.7
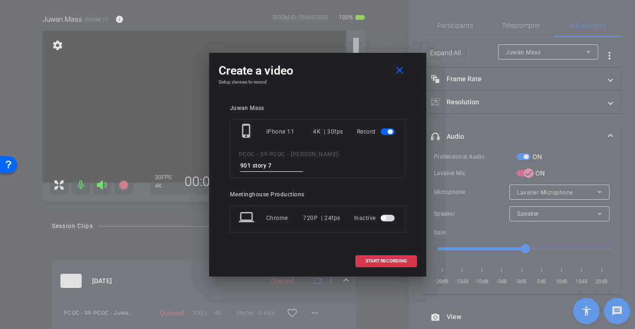
type input "901 story 7"
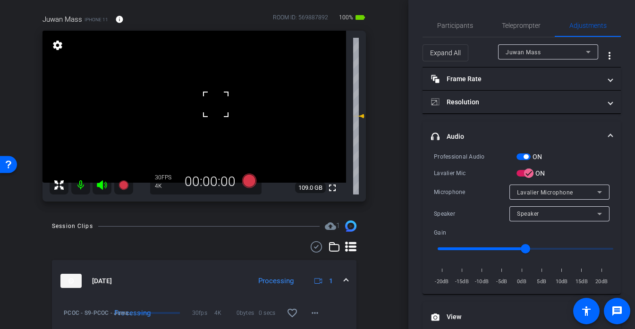
scroll to position [0, 0]
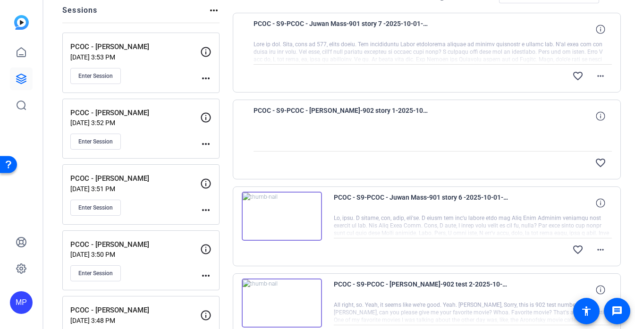
scroll to position [110, 0]
click at [281, 214] on img at bounding box center [282, 216] width 80 height 49
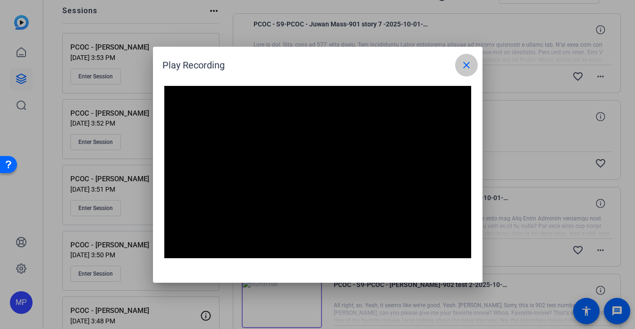
click at [462, 71] on span at bounding box center [466, 65] width 23 height 23
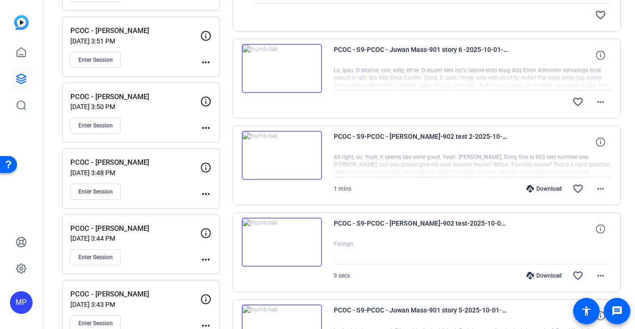
scroll to position [283, 0]
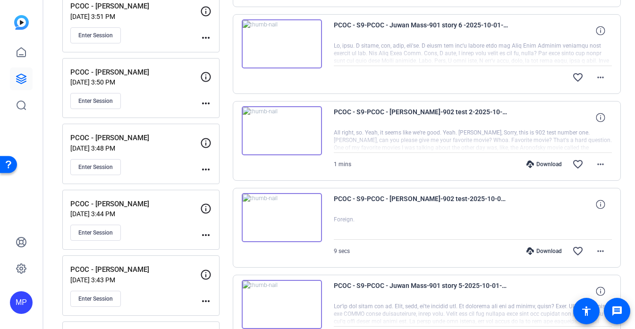
click at [283, 212] on img at bounding box center [282, 217] width 80 height 49
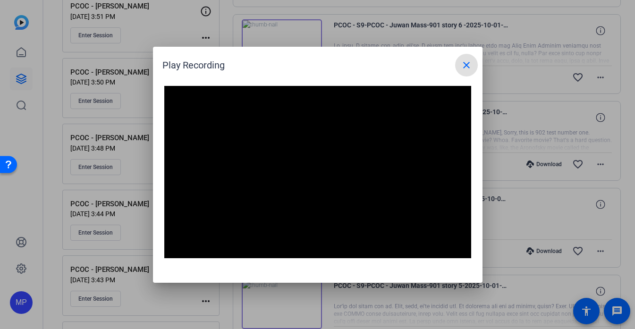
click at [468, 62] on mat-icon "close" at bounding box center [466, 64] width 11 height 11
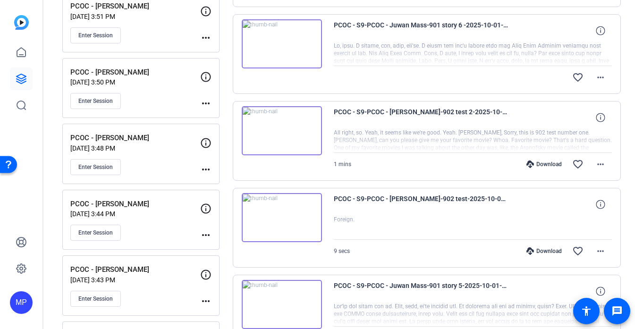
click at [283, 127] on img at bounding box center [282, 130] width 80 height 49
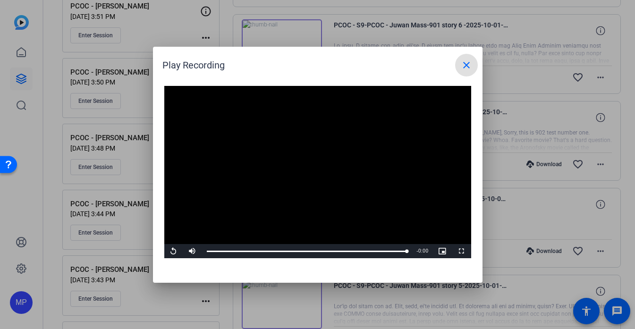
click at [469, 63] on mat-icon "close" at bounding box center [466, 64] width 11 height 11
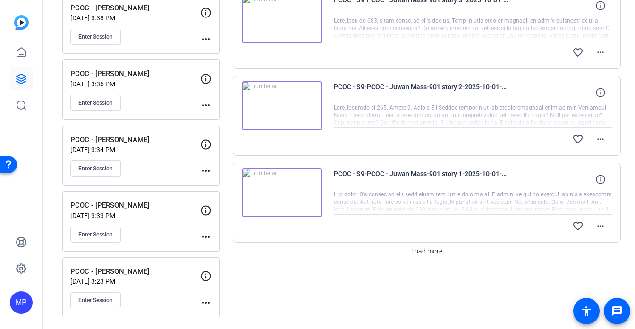
scroll to position [742, 0]
click at [439, 252] on span "Load more" at bounding box center [426, 252] width 31 height 10
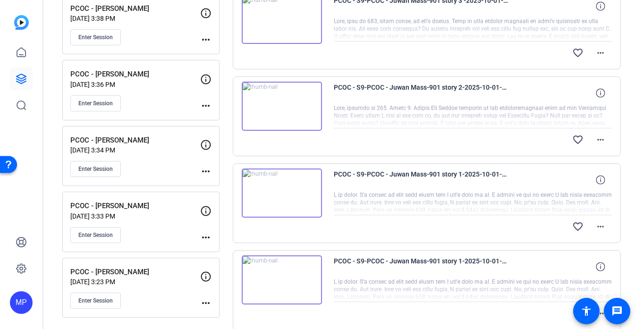
scroll to position [1228, 0]
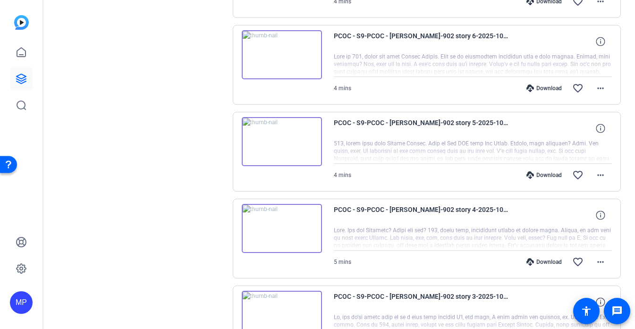
click at [282, 140] on img at bounding box center [282, 141] width 80 height 49
